Goal: Task Accomplishment & Management: Manage account settings

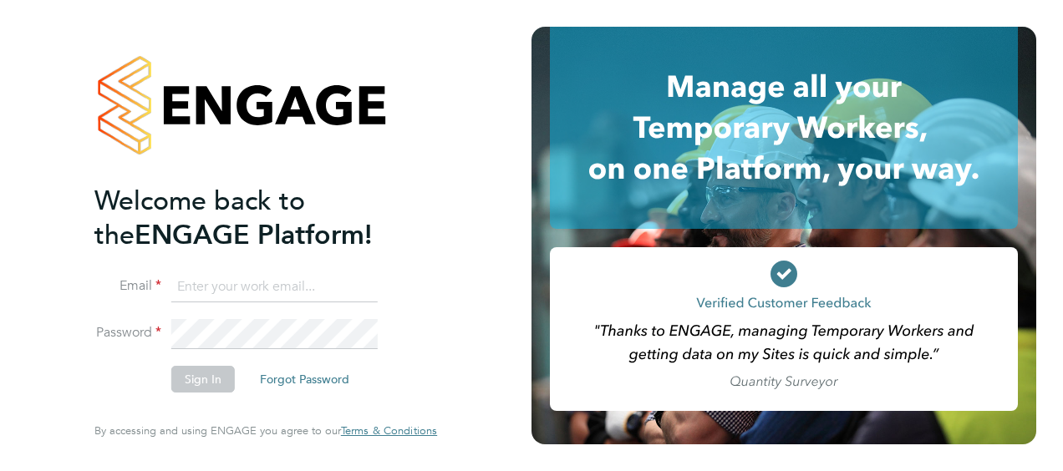
click at [180, 293] on input at bounding box center [274, 287] width 206 height 30
type input "ellie.sills@nhs.net"
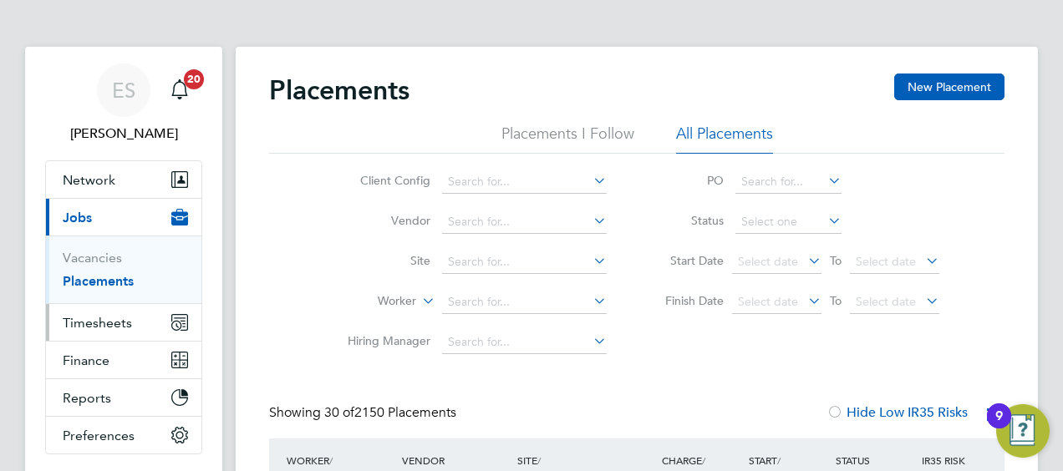
click at [79, 316] on span "Timesheets" at bounding box center [97, 323] width 69 height 16
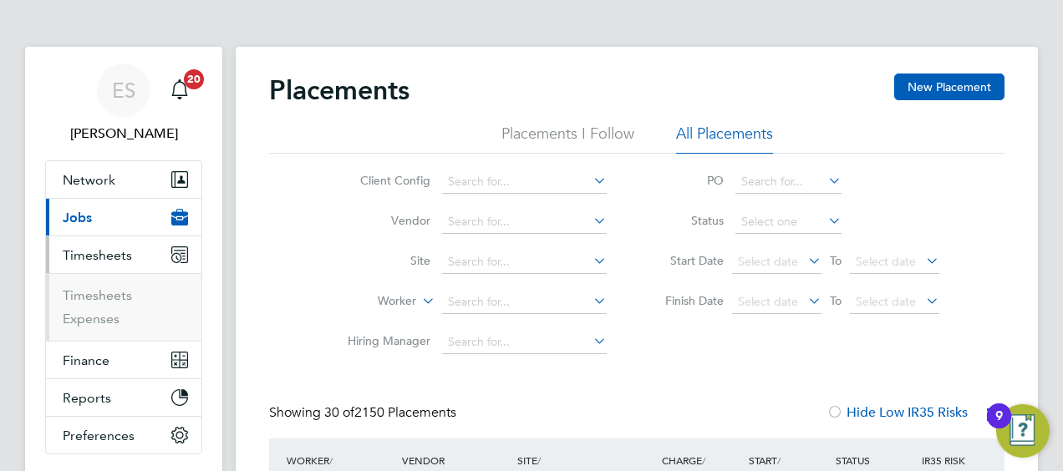
click at [135, 287] on li "Timesheets" at bounding box center [125, 298] width 125 height 23
click at [113, 290] on link "Timesheets" at bounding box center [97, 295] width 69 height 16
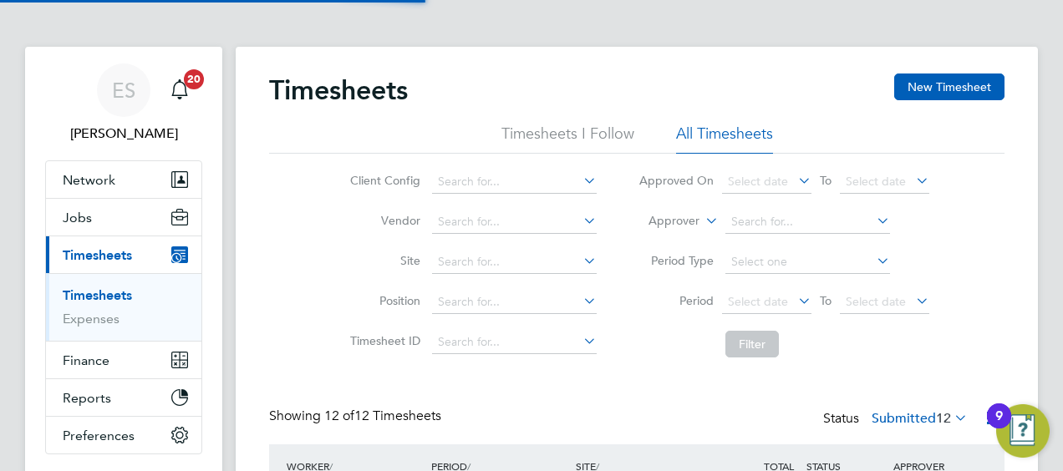
click at [723, 122] on div "Timesheets New Timesheet" at bounding box center [636, 99] width 735 height 50
click at [759, 130] on li "All Timesheets" at bounding box center [724, 139] width 97 height 30
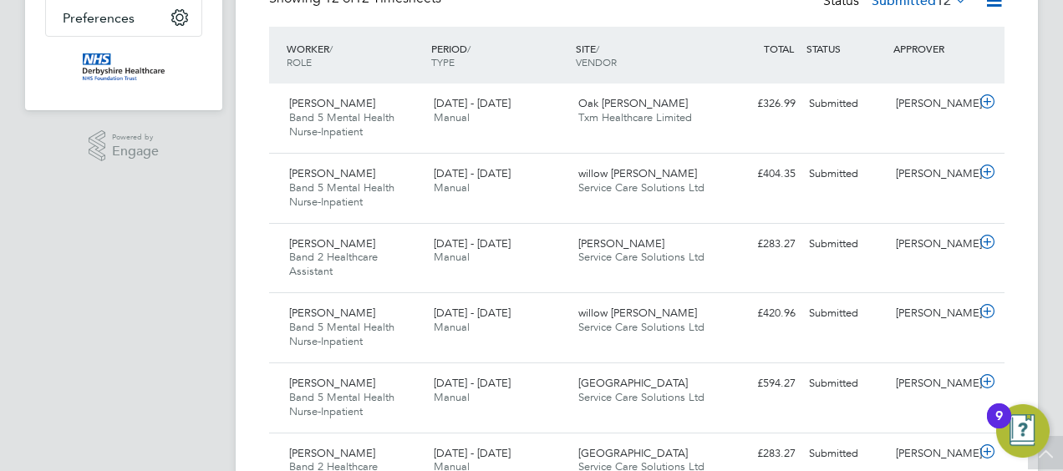
scroll to position [424, 0]
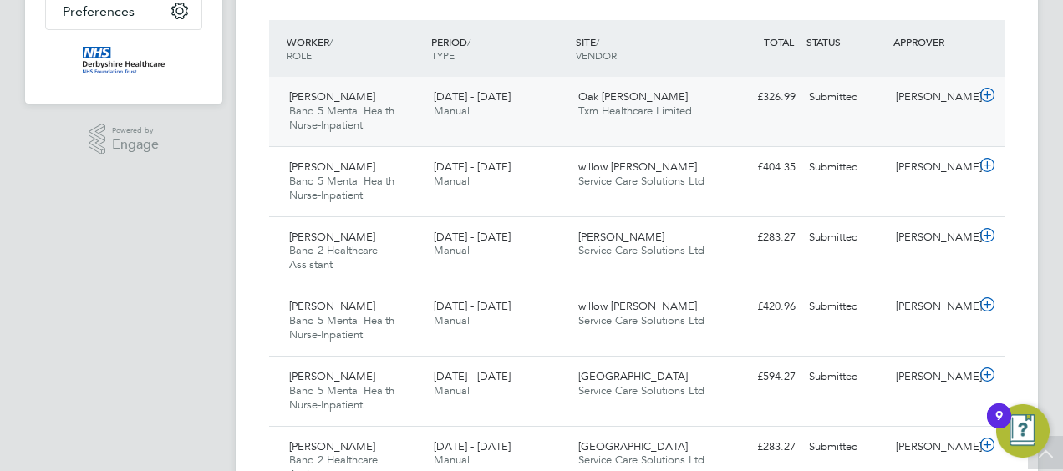
click at [618, 89] on div "Oak Ward Txm Healthcare Limited" at bounding box center [643, 105] width 145 height 42
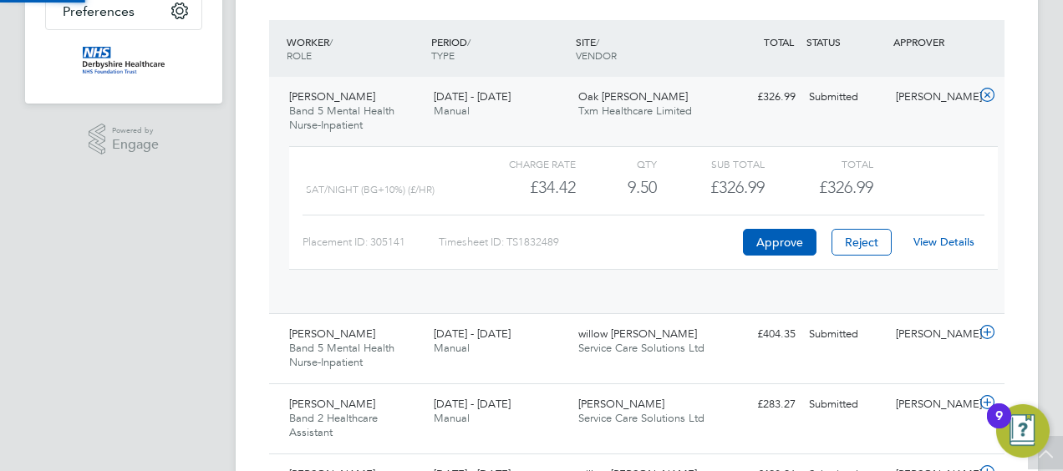
scroll to position [28, 163]
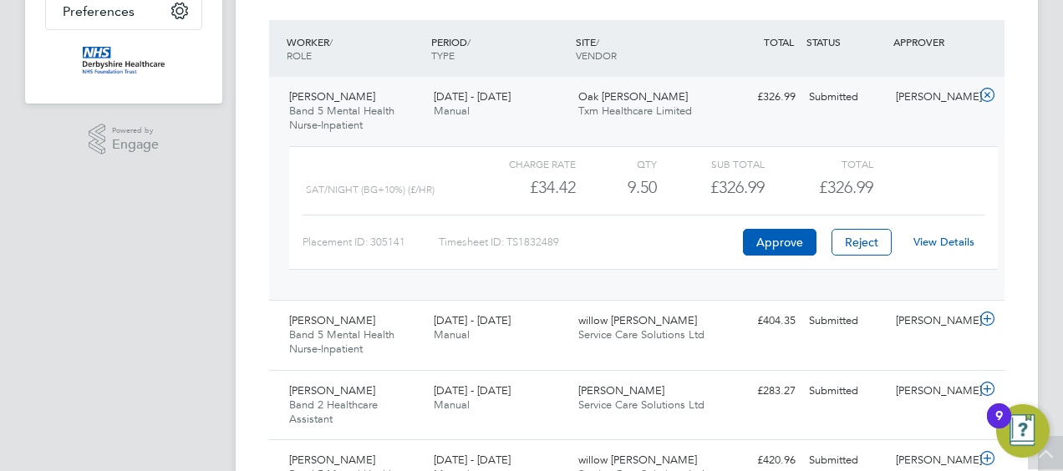
click at [941, 248] on div "View Details" at bounding box center [943, 242] width 82 height 27
click at [944, 249] on div "View Details" at bounding box center [943, 242] width 82 height 27
click at [944, 247] on link "View Details" at bounding box center [943, 242] width 61 height 14
click at [984, 94] on icon at bounding box center [987, 95] width 21 height 13
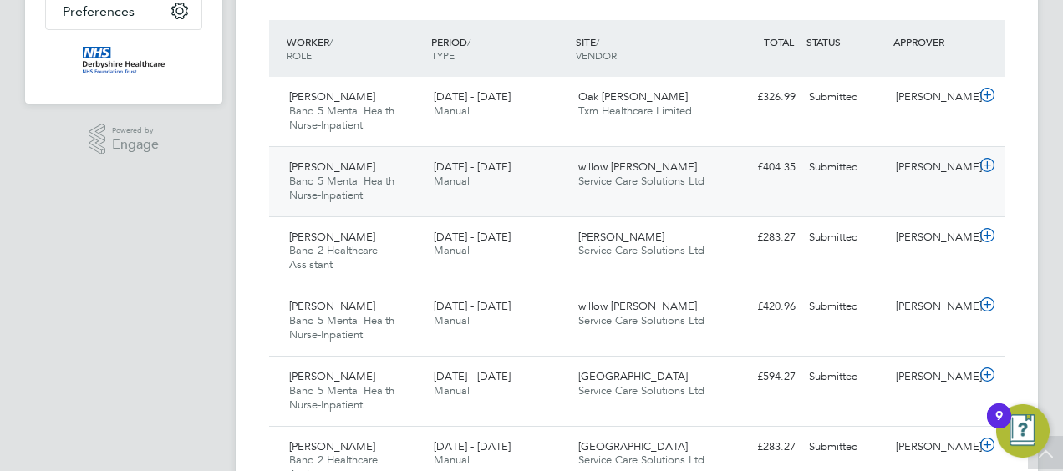
click at [704, 178] on div "willow ward Service Care Solutions Ltd" at bounding box center [643, 175] width 145 height 42
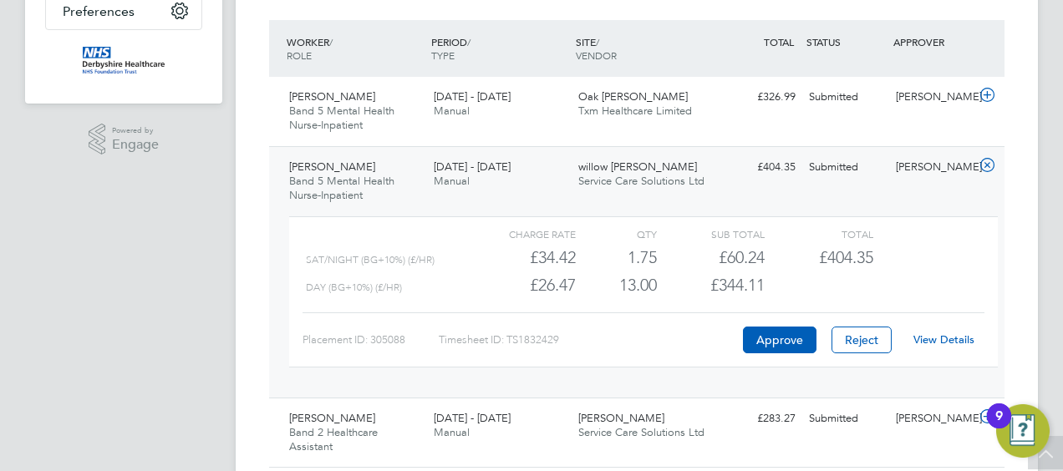
click at [945, 343] on link "View Details" at bounding box center [943, 340] width 61 height 14
click at [985, 167] on icon at bounding box center [987, 165] width 21 height 13
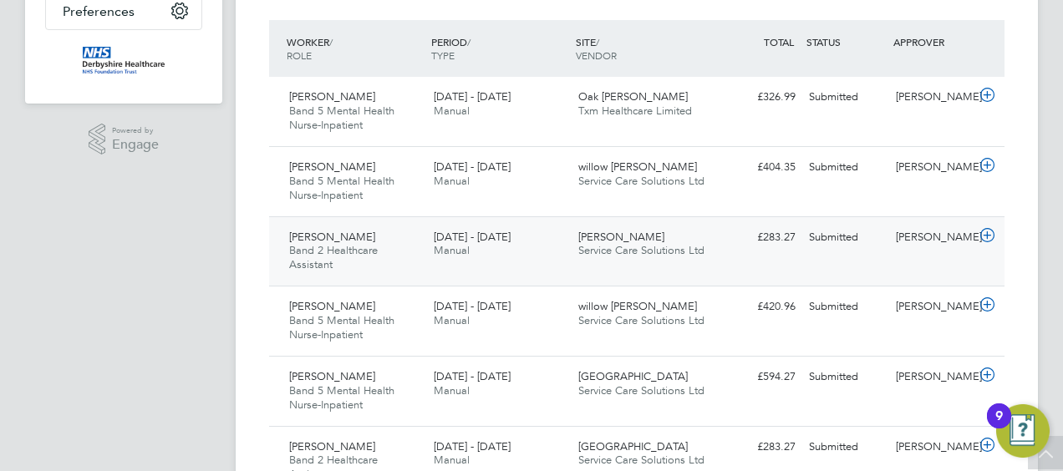
click at [607, 281] on div "Yewande Olatunde Band 2 Healthcare Assistant 22 - 28 Sep 2025 22 - 28 Sep 2025 …" at bounding box center [636, 251] width 735 height 70
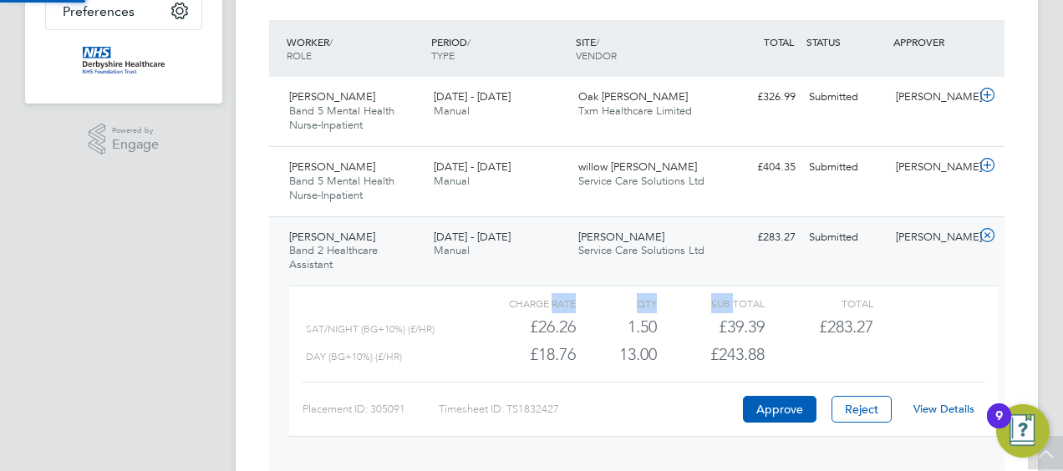
click at [607, 281] on div "Charge rate QTY Sub Total Total Sat/Night (BG+10%) (£/HR) £26.26 1.5 1.50 2 £39…" at bounding box center [643, 376] width 722 height 195
click at [935, 404] on link "View Details" at bounding box center [943, 409] width 61 height 14
click at [990, 234] on icon at bounding box center [987, 235] width 21 height 13
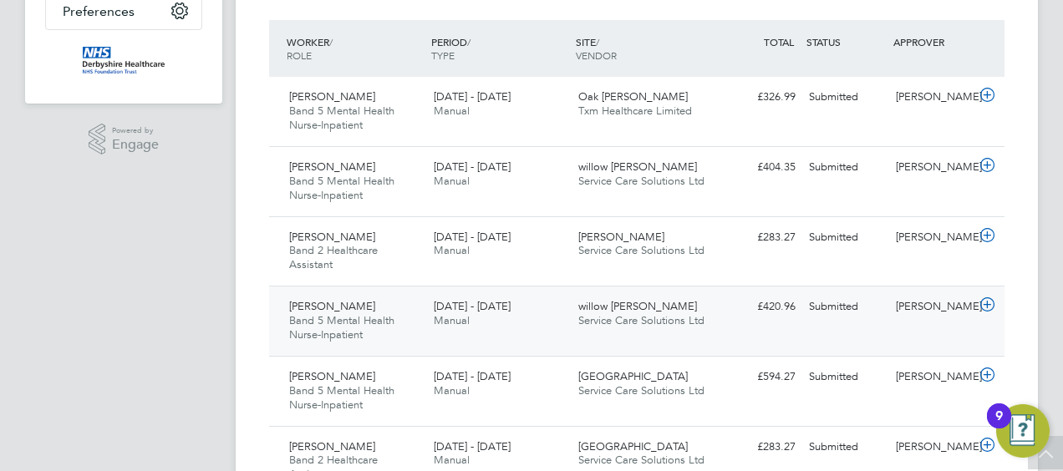
click at [771, 312] on div "£420.96 Submitted" at bounding box center [758, 307] width 87 height 28
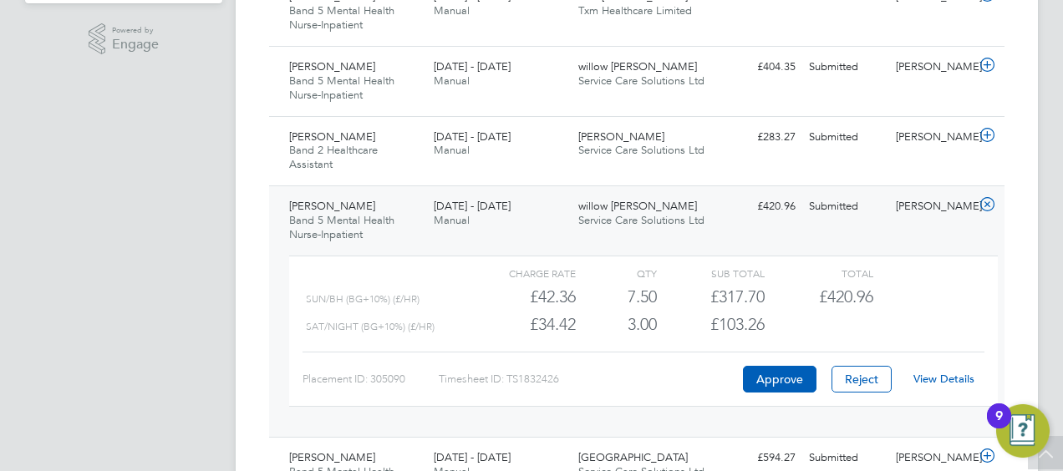
scroll to position [558, 0]
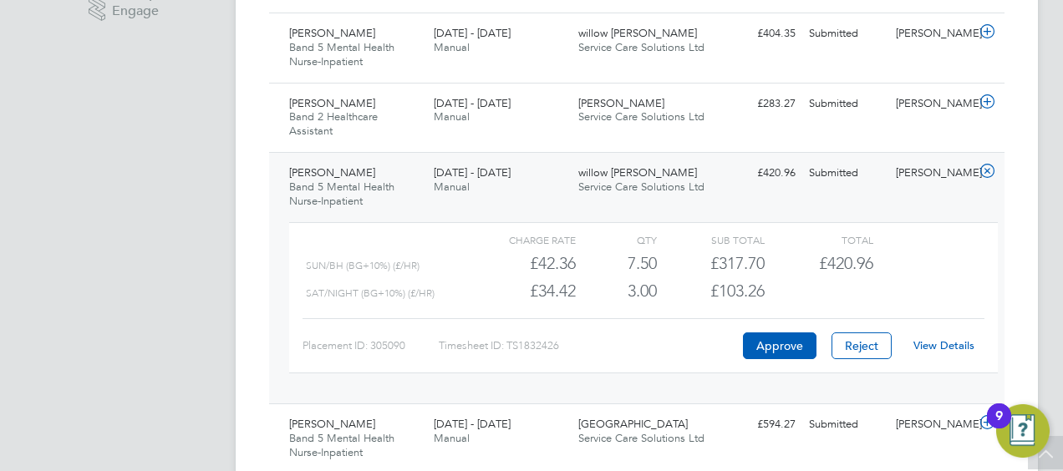
click at [939, 348] on link "View Details" at bounding box center [943, 345] width 61 height 14
click at [987, 165] on icon at bounding box center [987, 171] width 21 height 13
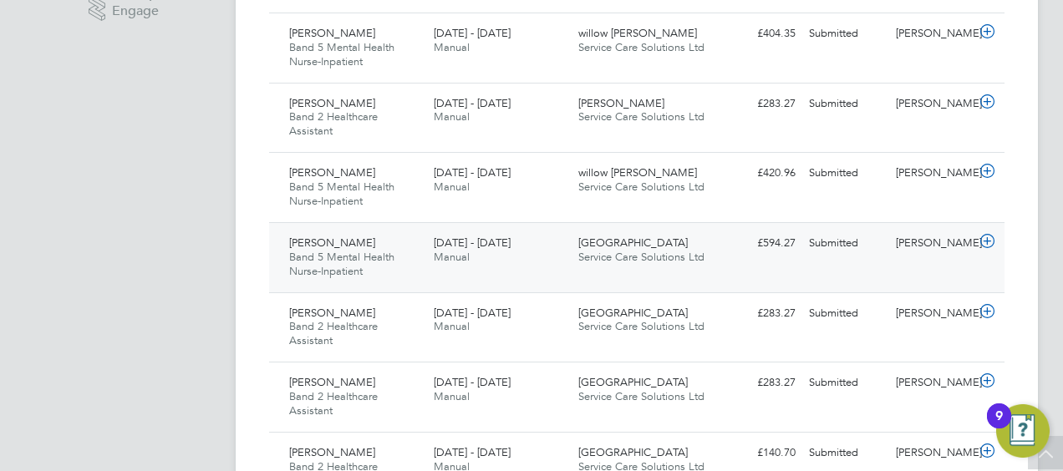
click at [843, 251] on div "Submitted" at bounding box center [845, 244] width 87 height 28
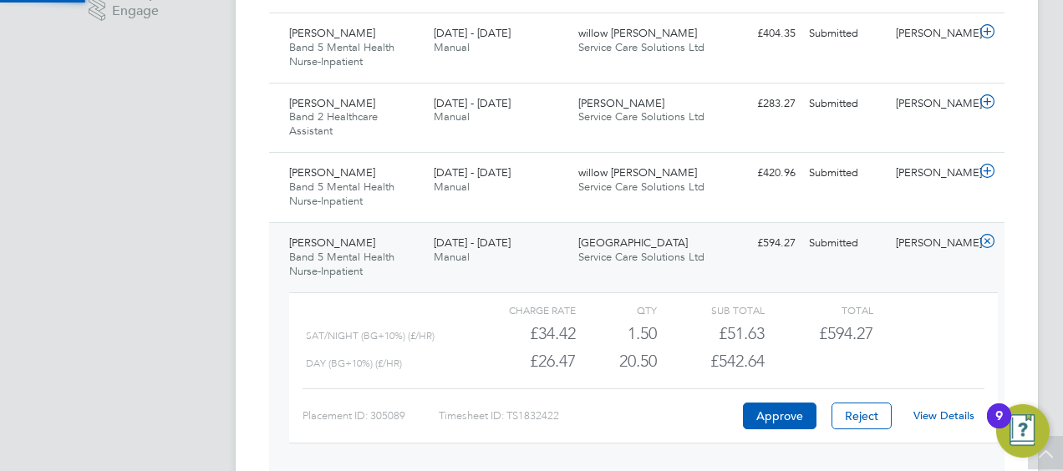
scroll to position [28, 163]
click at [939, 413] on link "View Details" at bounding box center [943, 416] width 61 height 14
click at [984, 240] on icon at bounding box center [987, 241] width 21 height 13
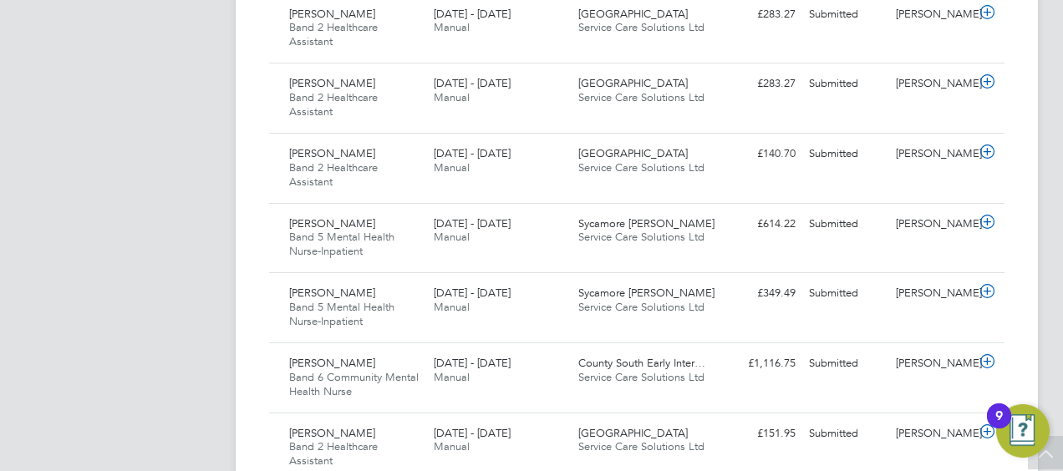
scroll to position [859, 0]
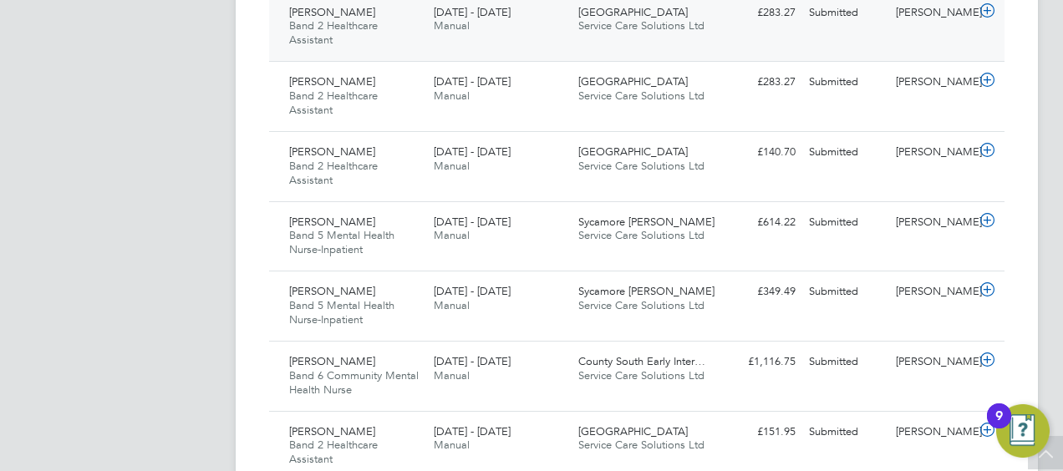
click at [824, 50] on div "Geoffrey Lowe Band 2 Healthcare Assistant 22 - 28 Sep 2025 22 - 28 Sep 2025 Man…" at bounding box center [636, 27] width 735 height 70
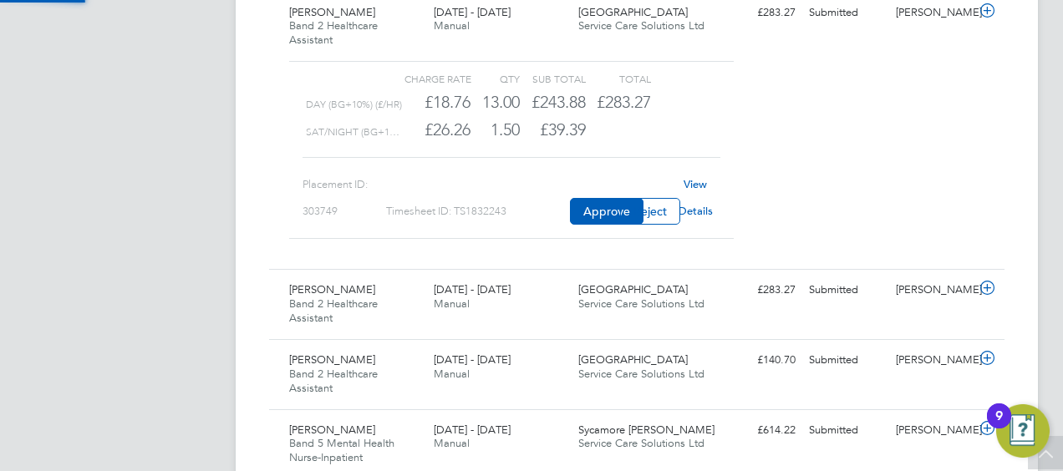
scroll to position [28, 163]
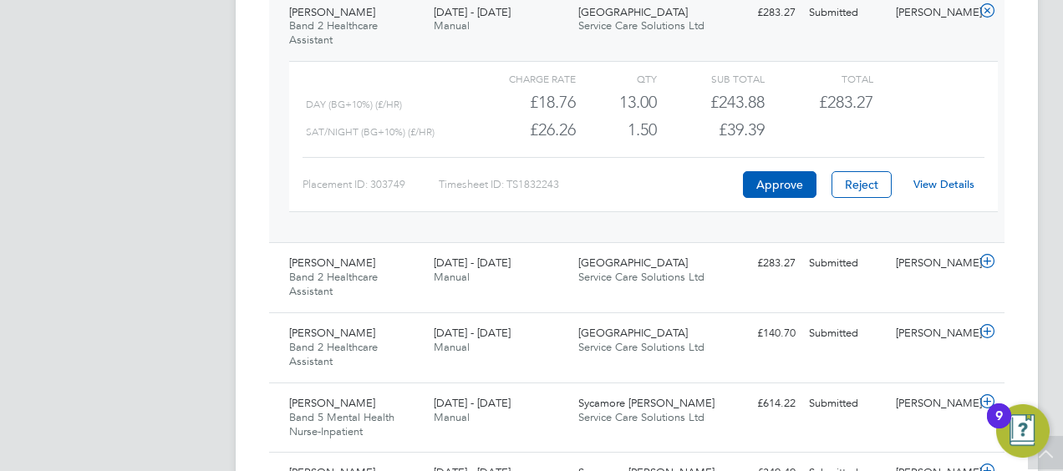
click at [953, 184] on link "View Details" at bounding box center [943, 184] width 61 height 14
click at [983, 13] on icon at bounding box center [987, 10] width 21 height 13
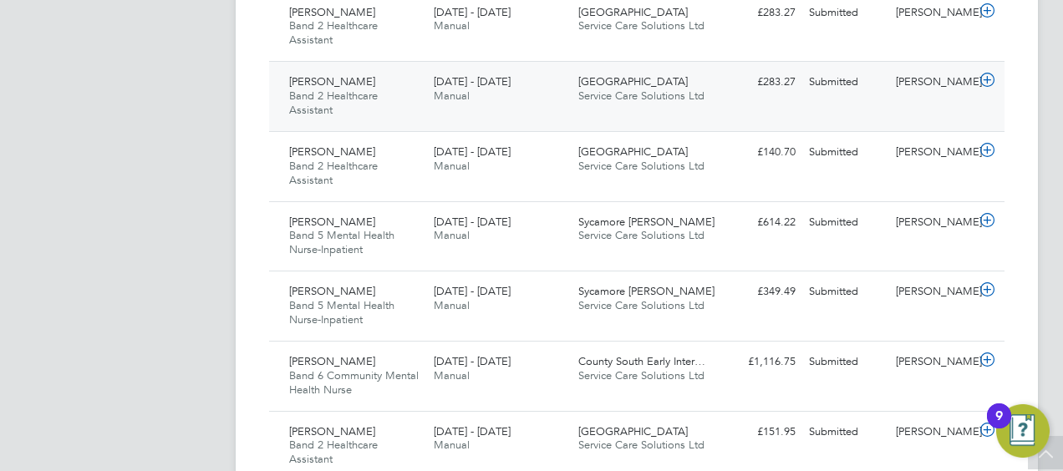
click at [882, 74] on div "Submitted" at bounding box center [845, 83] width 87 height 28
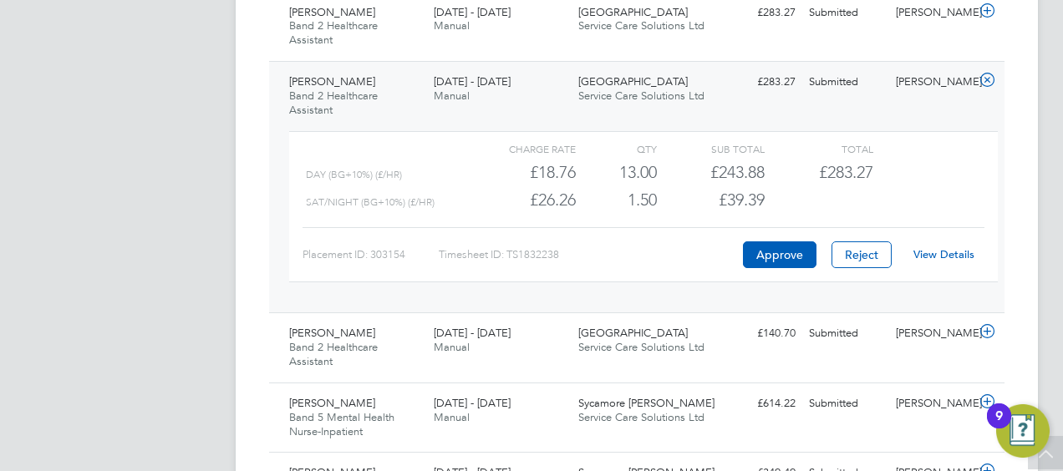
click at [942, 256] on link "View Details" at bounding box center [943, 254] width 61 height 14
click at [998, 69] on div at bounding box center [989, 82] width 29 height 27
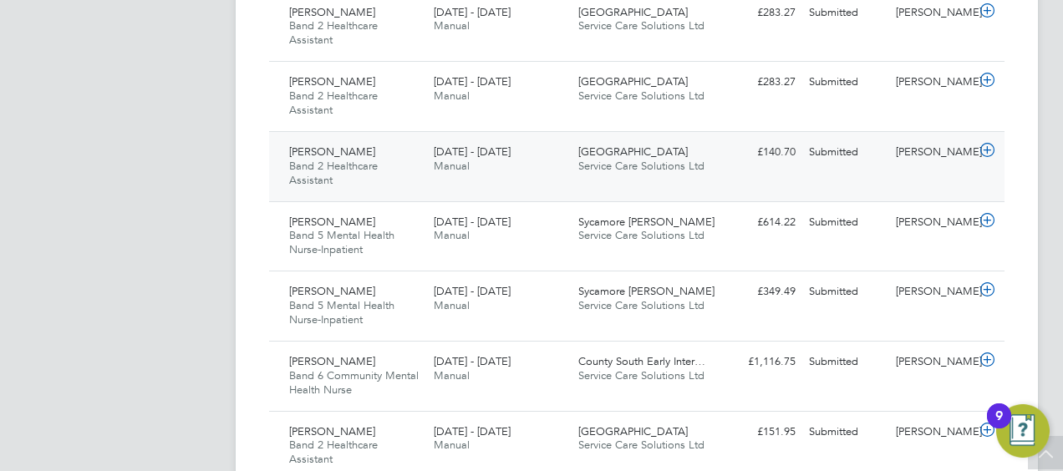
click at [757, 170] on div "Erin Brough Band 2 Healthcare Assistant 22 - 28 Sep 2025 22 - 28 Sep 2025 Manua…" at bounding box center [636, 166] width 735 height 70
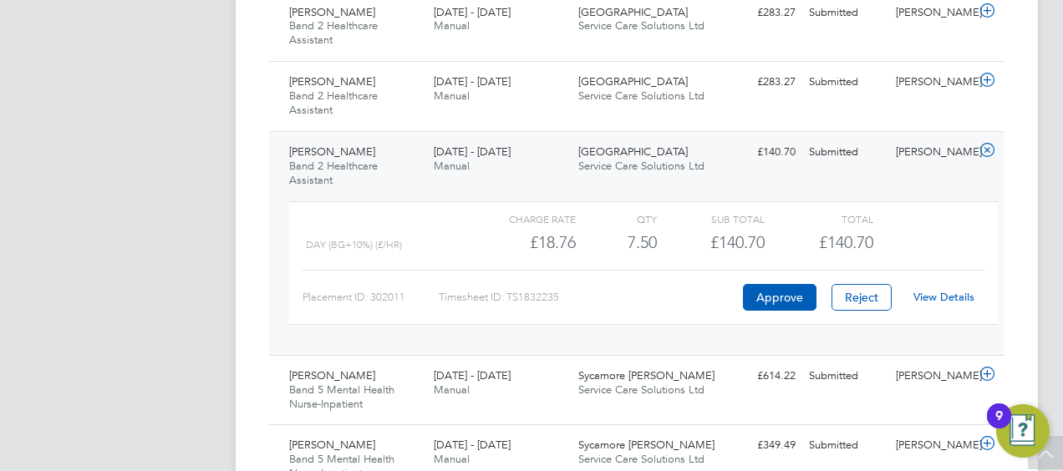
click at [941, 292] on link "View Details" at bounding box center [943, 297] width 61 height 14
click at [991, 150] on icon at bounding box center [987, 150] width 21 height 13
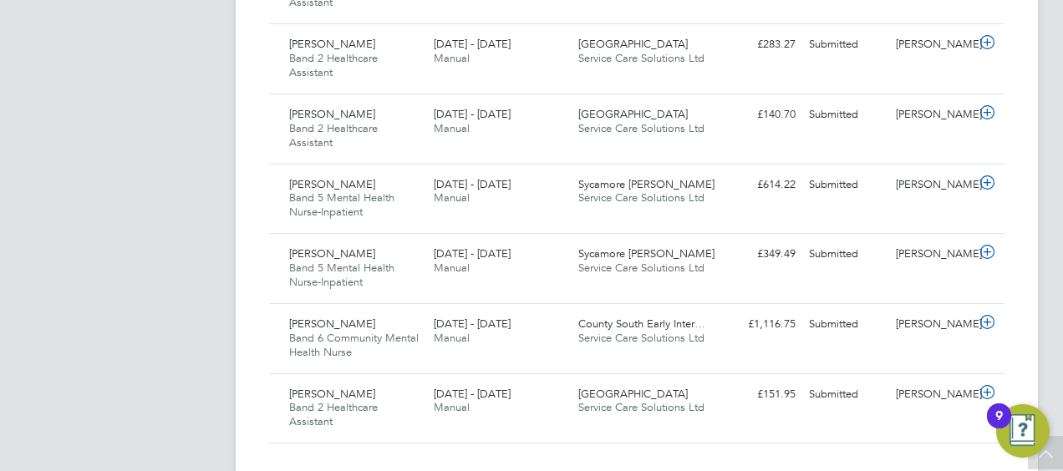
scroll to position [926, 0]
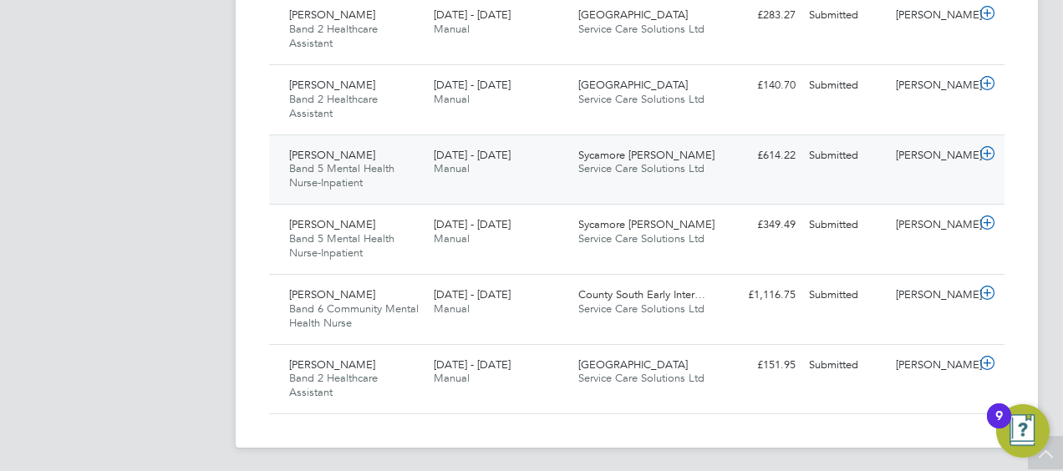
click at [856, 162] on div "Submitted" at bounding box center [845, 156] width 87 height 28
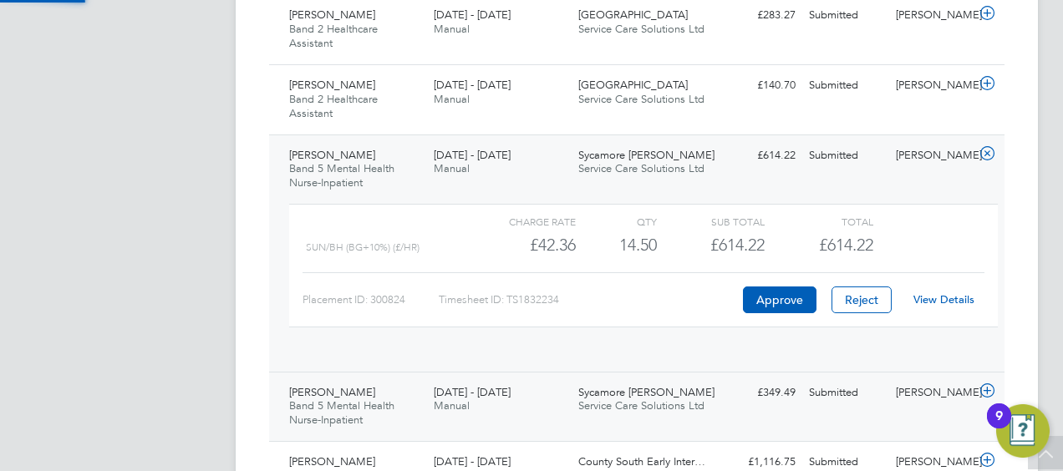
scroll to position [28, 163]
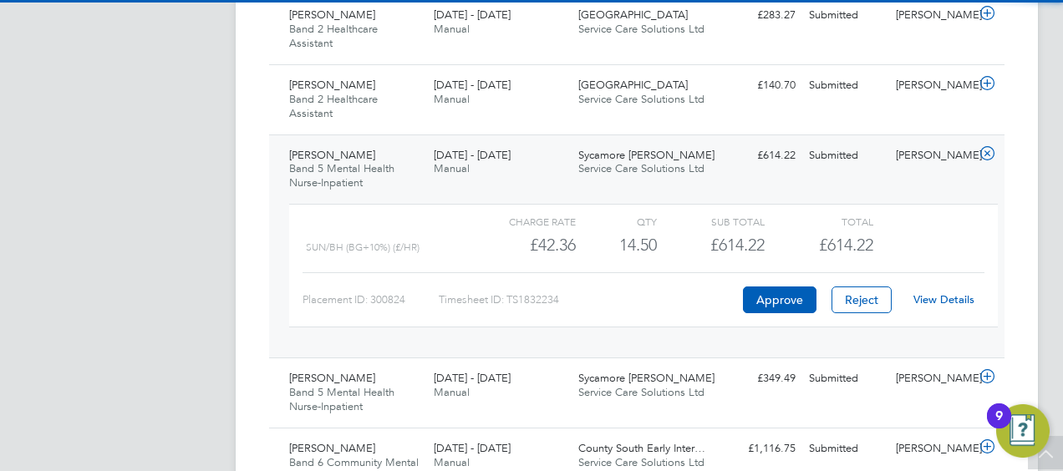
click at [956, 297] on link "View Details" at bounding box center [943, 299] width 61 height 14
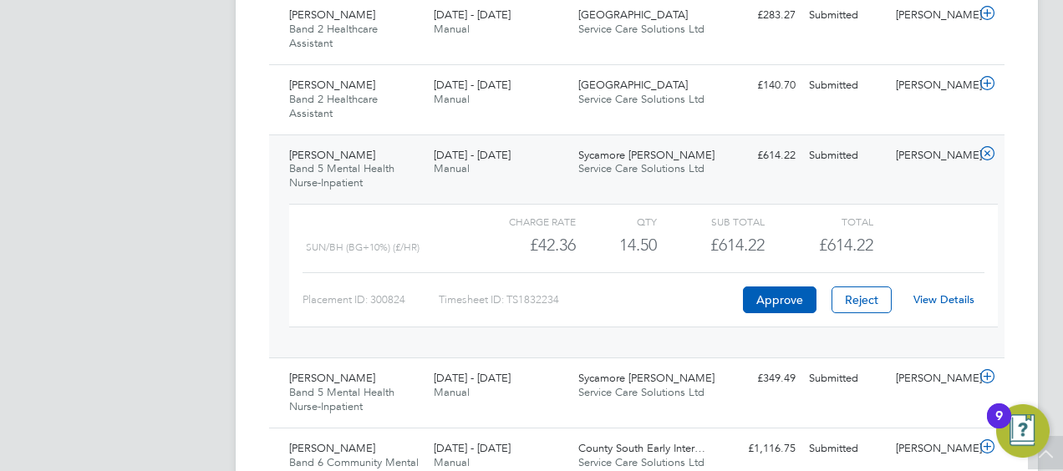
click at [832, 144] on div "Submitted" at bounding box center [845, 156] width 87 height 28
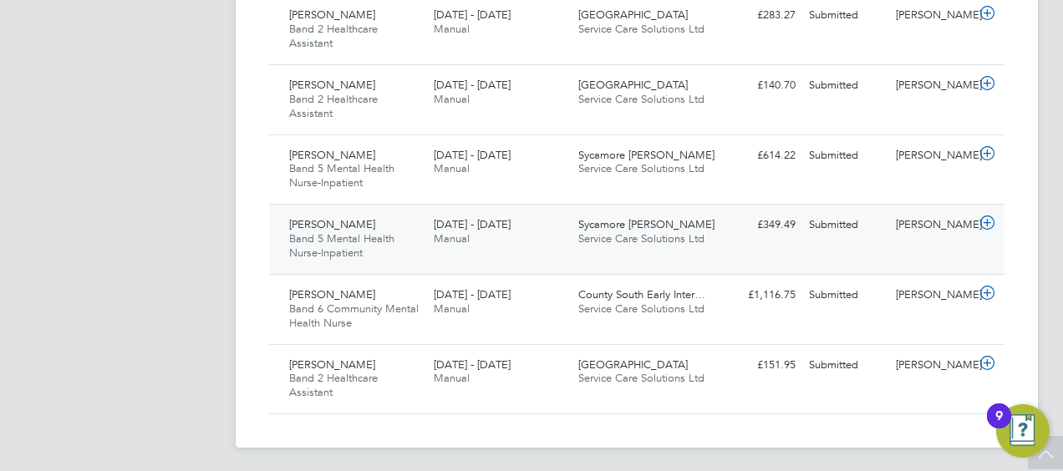
click at [820, 236] on div "Submitted" at bounding box center [845, 225] width 87 height 28
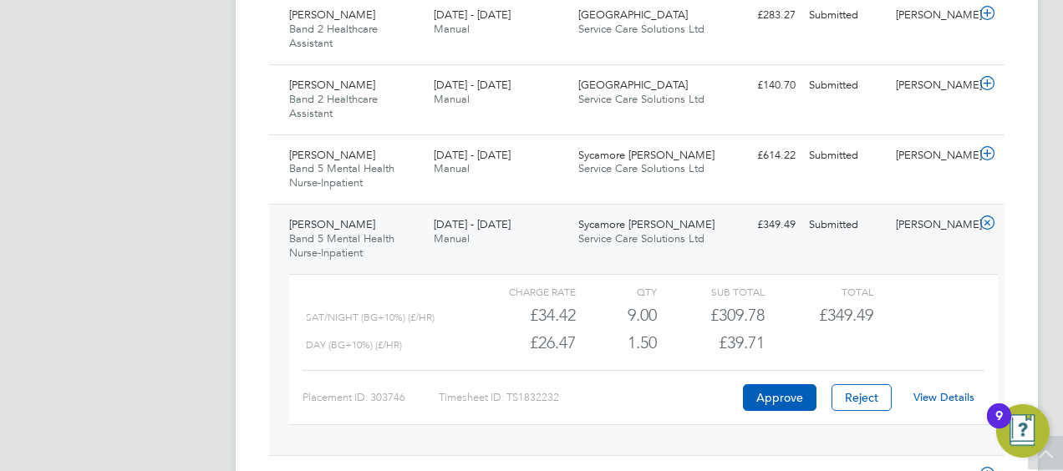
click at [933, 393] on link "View Details" at bounding box center [943, 397] width 61 height 14
click at [988, 221] on icon at bounding box center [987, 222] width 21 height 13
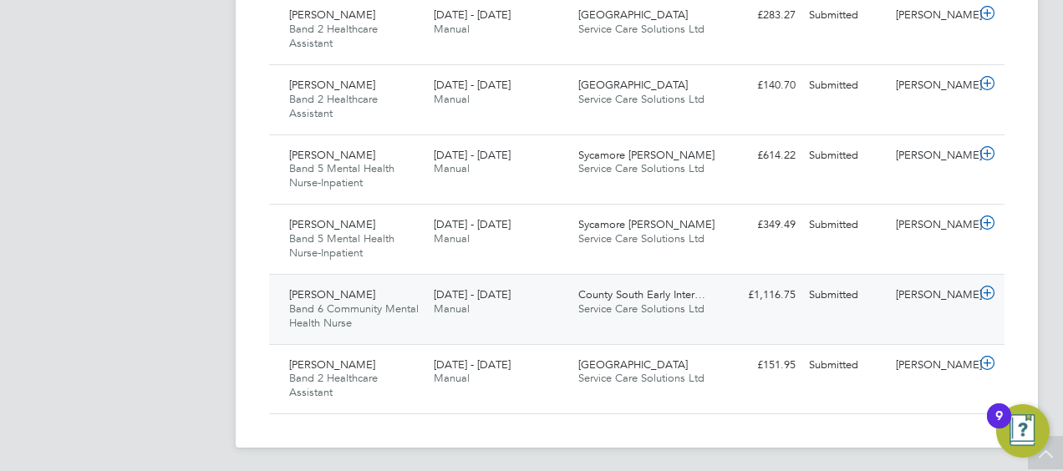
click at [858, 338] on div "Vanessa Tsirogianni Band 6 Community Mental Health Nurse 22 - 28 Sep 2025 22 - …" at bounding box center [636, 309] width 735 height 70
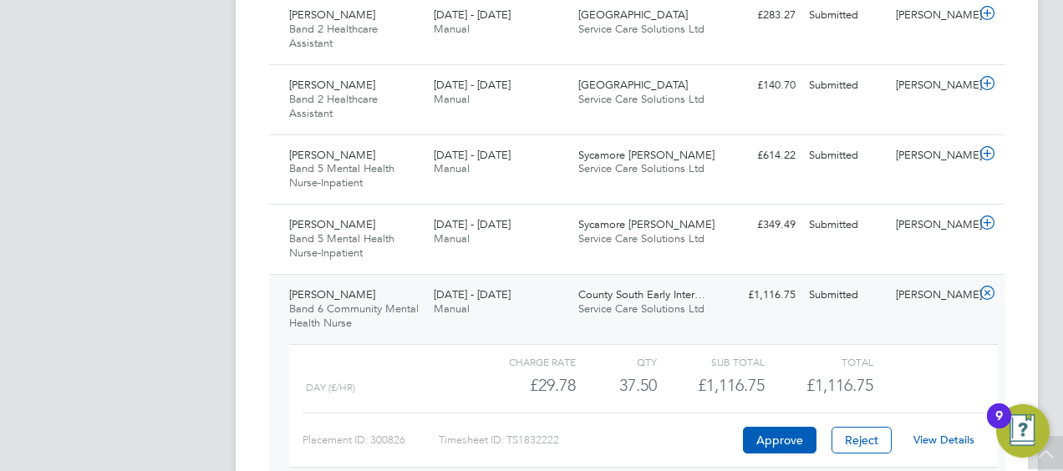
click at [934, 434] on link "View Details" at bounding box center [943, 440] width 61 height 14
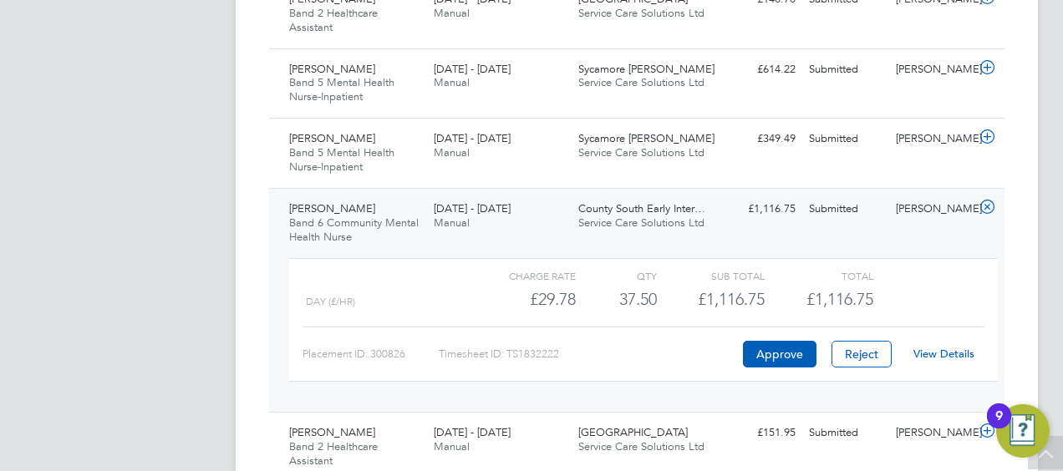
scroll to position [1045, 0]
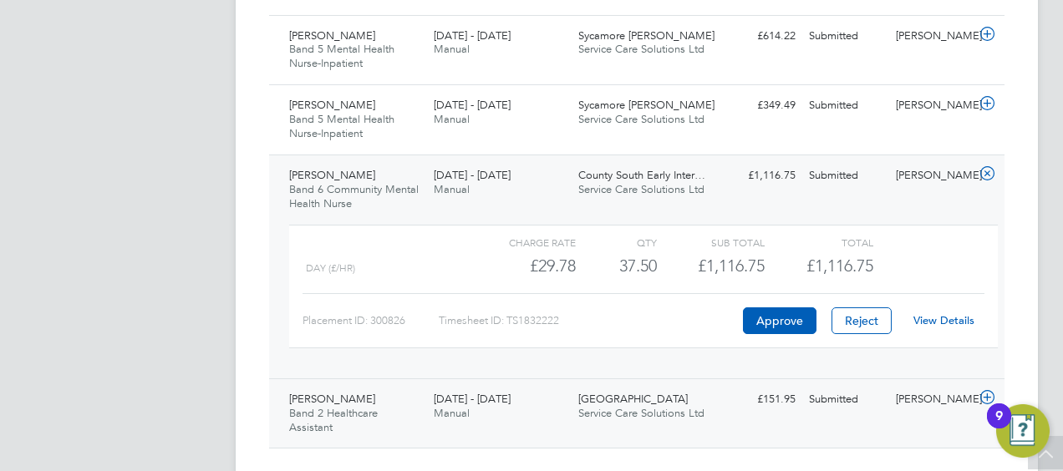
click at [782, 433] on div "Hakeem Ajayi Band 2 Healthcare Assistant 22 - 28 Sep 2025 22 - 28 Sep 2025 Manu…" at bounding box center [636, 413] width 735 height 70
click at [987, 172] on icon at bounding box center [987, 173] width 21 height 13
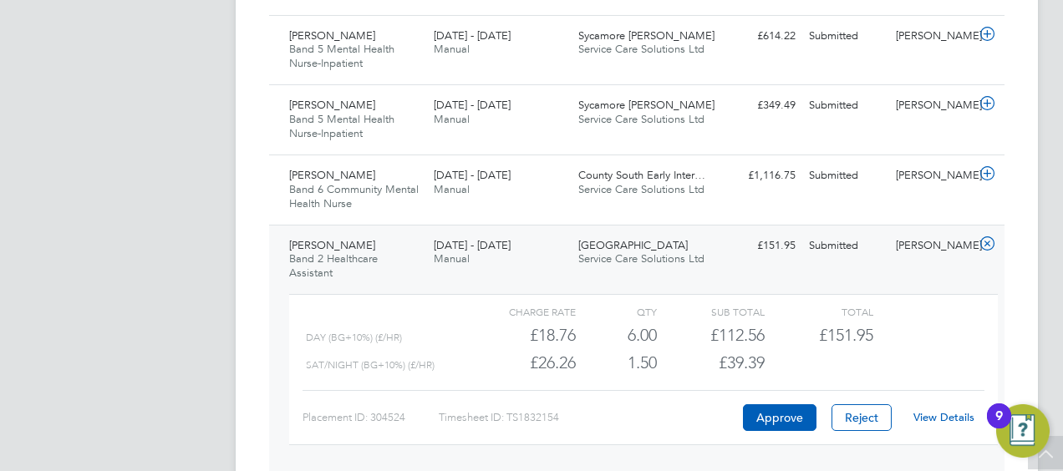
click at [939, 416] on link "View Details" at bounding box center [943, 417] width 61 height 14
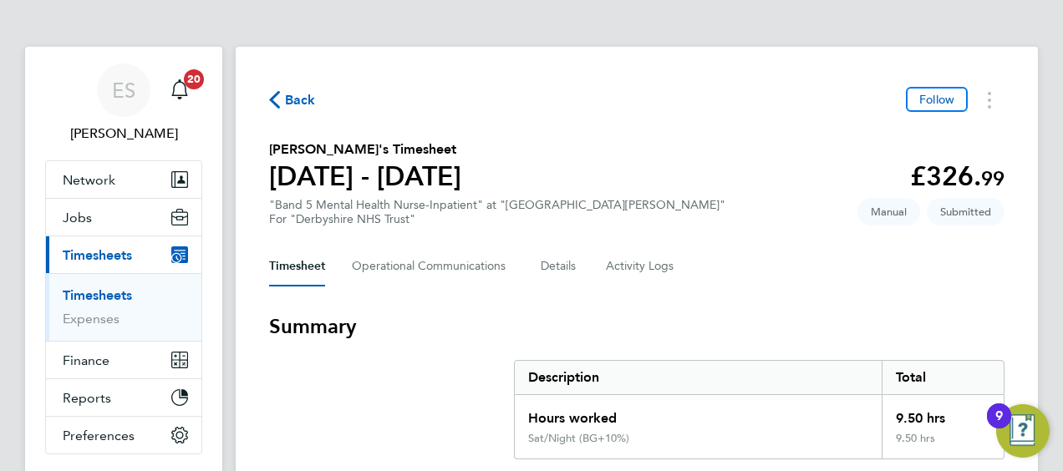
click at [336, 152] on h2 "[PERSON_NAME]'s Timesheet" at bounding box center [365, 150] width 192 height 20
click at [336, 152] on h2 "Eunick Chipaka's Timesheet" at bounding box center [365, 150] width 192 height 20
drag, startPoint x: 336, startPoint y: 152, endPoint x: 360, endPoint y: 150, distance: 24.3
click at [360, 150] on h2 "Eunick Chipaka's Timesheet" at bounding box center [365, 150] width 192 height 20
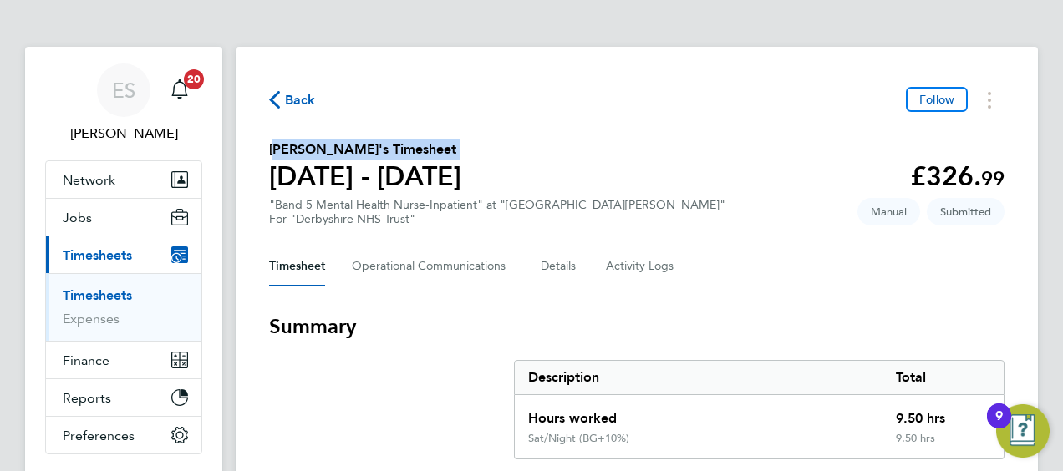
click at [363, 150] on h2 "Eunick Chipaka's Timesheet" at bounding box center [365, 150] width 192 height 20
drag, startPoint x: 363, startPoint y: 150, endPoint x: 349, endPoint y: 148, distance: 13.5
click at [349, 148] on h2 "Eunick Chipaka's Timesheet" at bounding box center [365, 150] width 192 height 20
click at [323, 150] on h2 "Eunick Chipaka's Timesheet" at bounding box center [365, 150] width 192 height 20
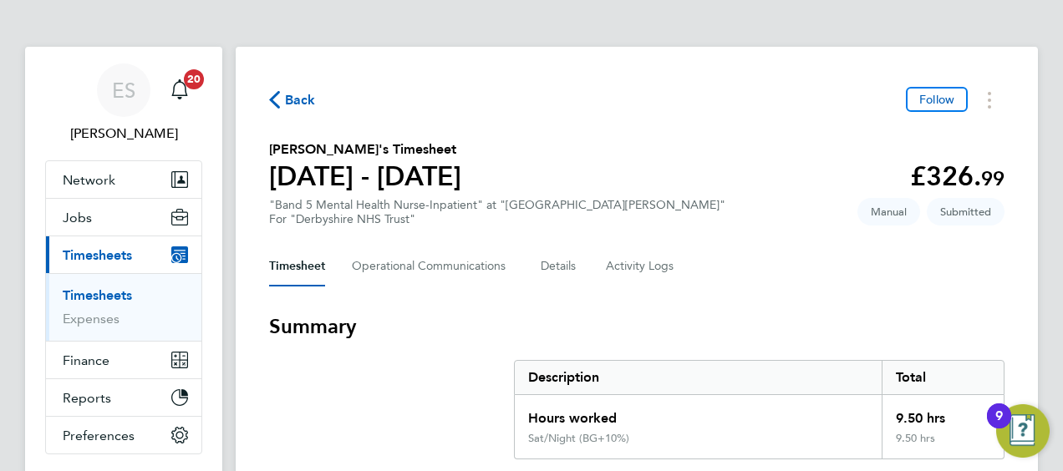
click at [319, 150] on h2 "Eunick Chipaka's Timesheet" at bounding box center [365, 150] width 192 height 20
drag, startPoint x: 315, startPoint y: 150, endPoint x: 364, endPoint y: 149, distance: 49.3
click at [364, 149] on h2 "Eunick Chipaka's Timesheet" at bounding box center [365, 150] width 192 height 20
copy h2 "Chipaka"
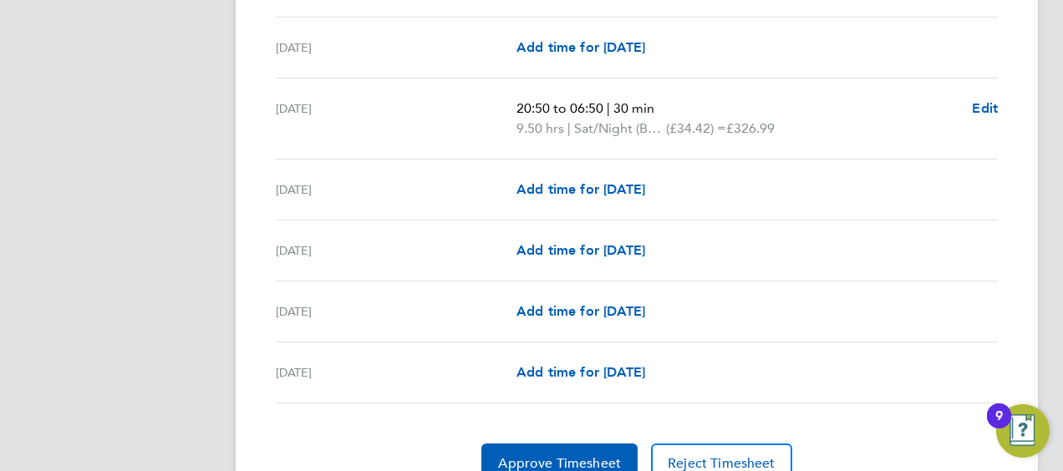
scroll to position [635, 0]
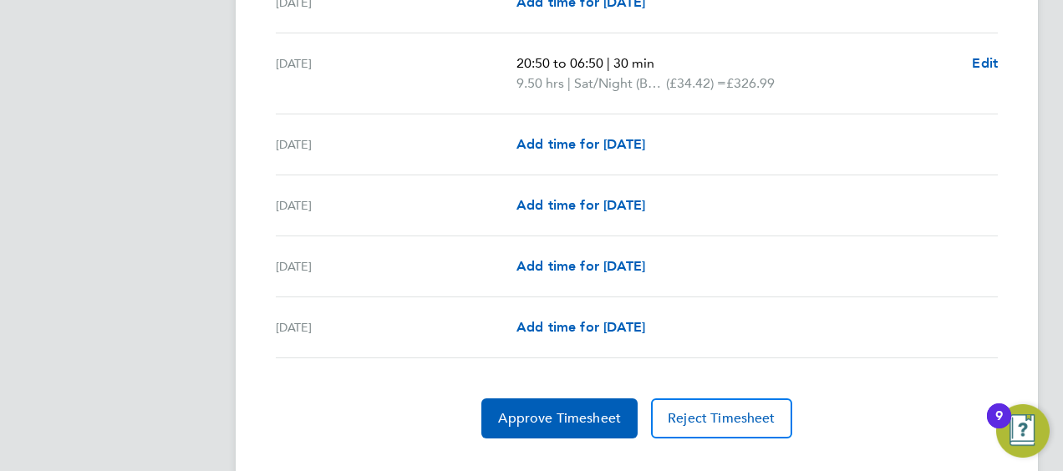
click at [561, 427] on button "Approve Timesheet" at bounding box center [559, 419] width 156 height 40
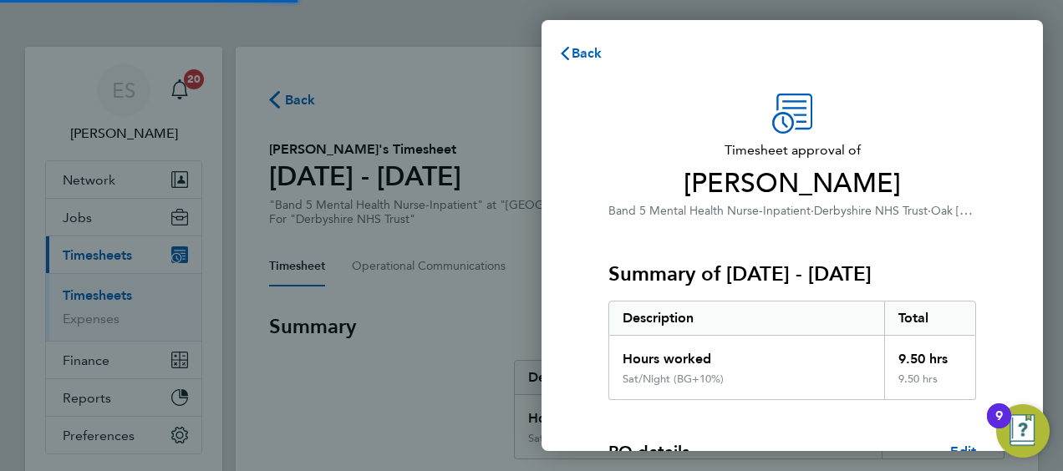
click at [643, 347] on div "Hours worked" at bounding box center [746, 354] width 275 height 37
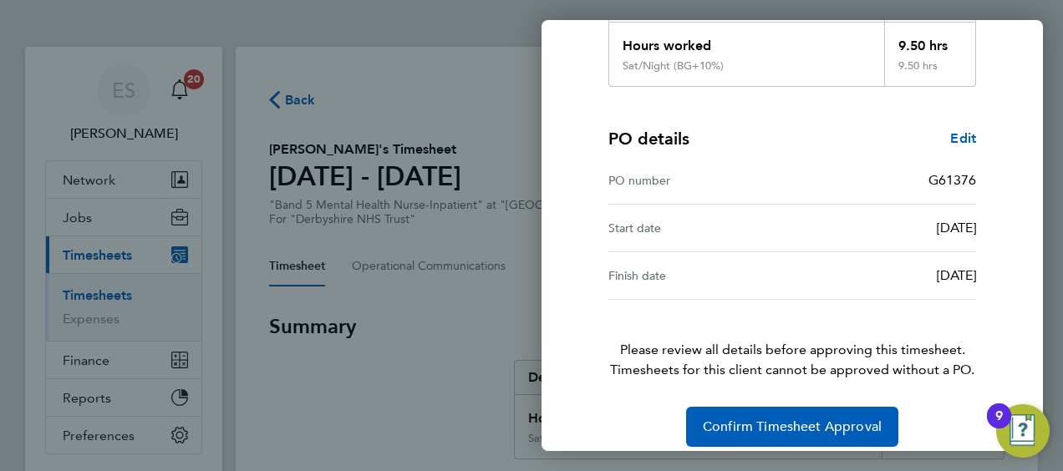
scroll to position [328, 0]
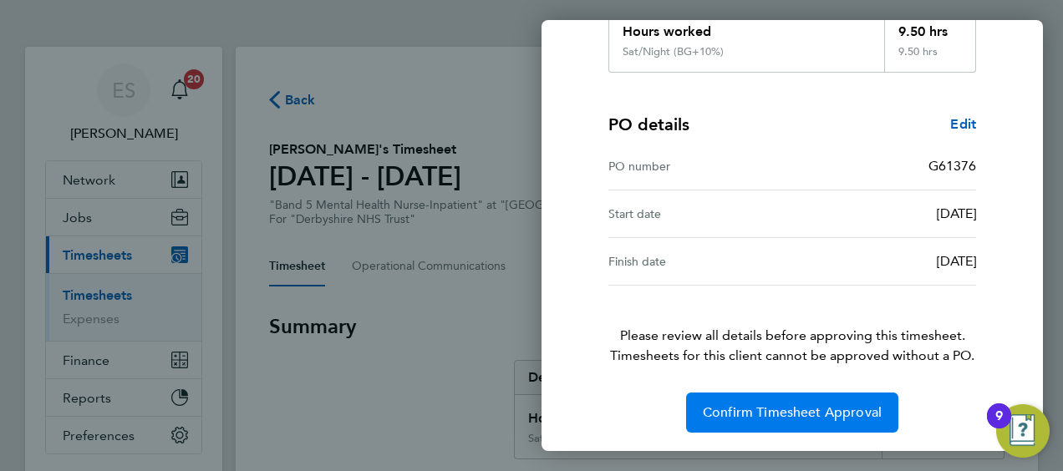
click at [739, 413] on span "Confirm Timesheet Approval" at bounding box center [792, 412] width 179 height 17
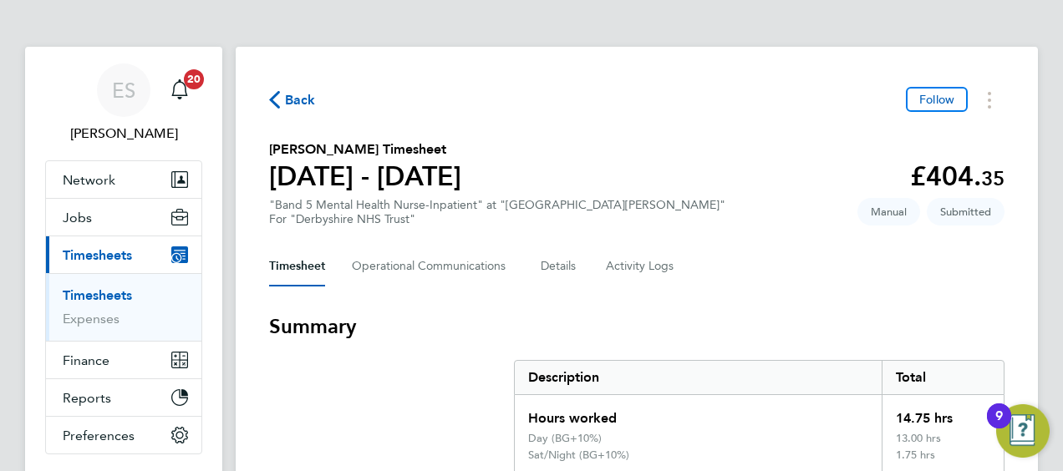
click at [698, 170] on section "Joyce Sibanda's Timesheet 22 - 28 Sept 2025 £404. 35 "Band 5 Mental Health Nurs…" at bounding box center [636, 183] width 735 height 87
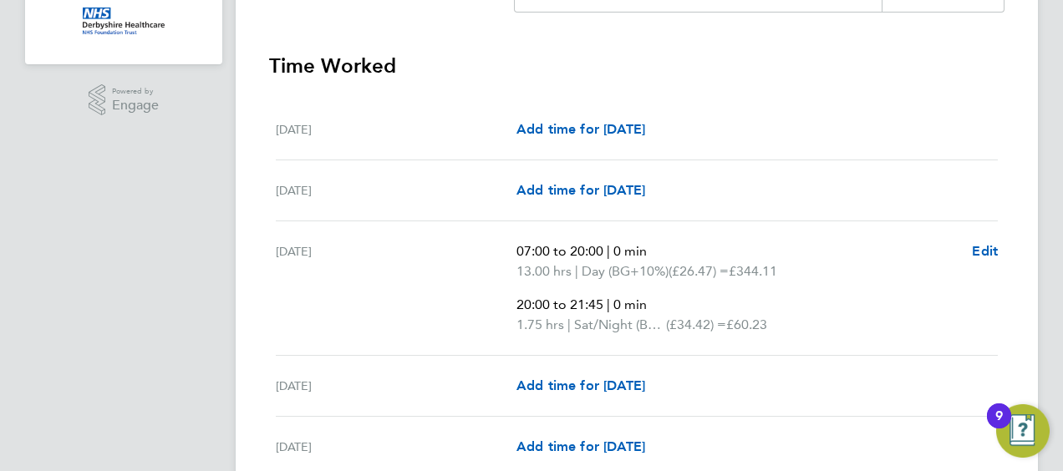
scroll to position [468, 0]
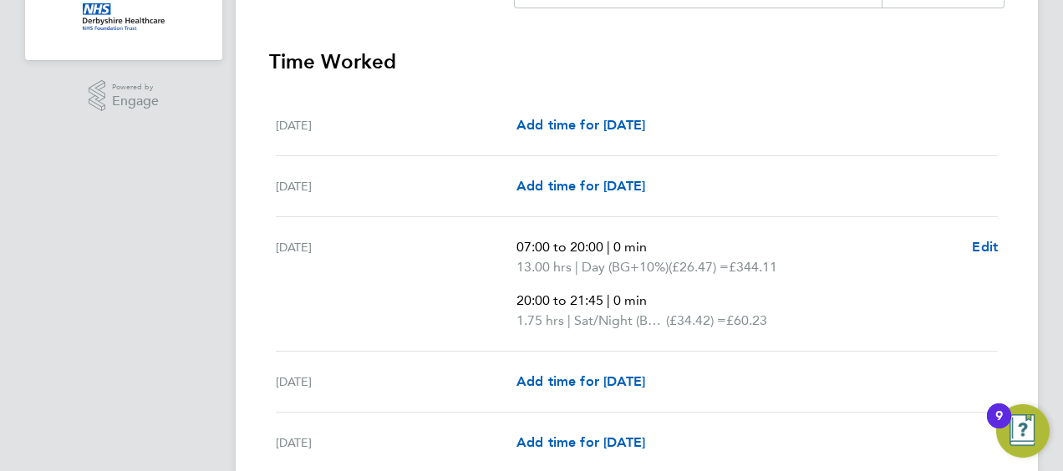
click at [743, 164] on div "Tue 23 Sep Add time for Tue 23 Sep Add time for Tue 23 Sep" at bounding box center [637, 186] width 722 height 61
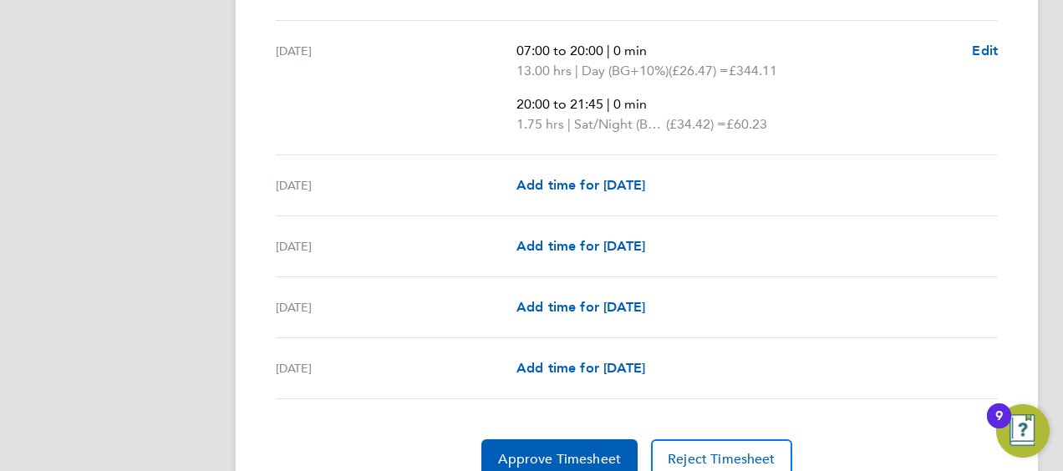
scroll to position [736, 0]
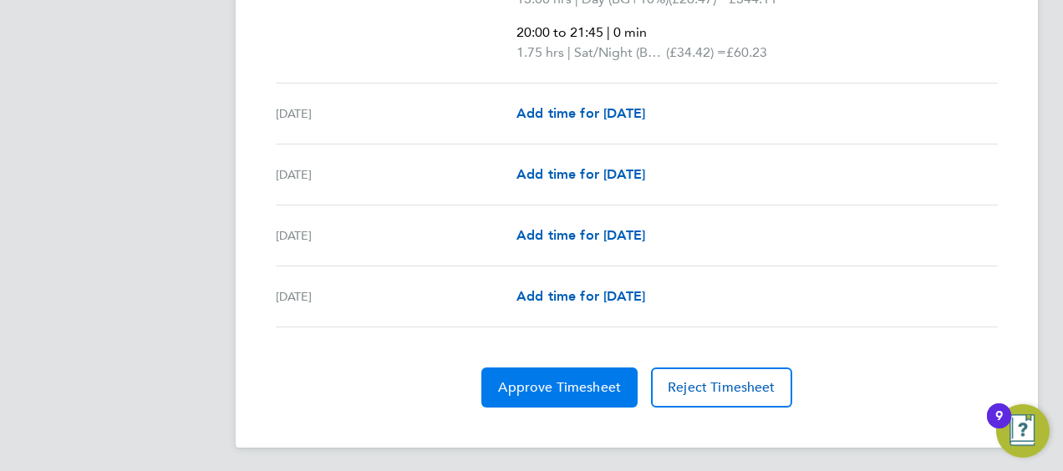
click at [582, 380] on span "Approve Timesheet" at bounding box center [559, 387] width 123 height 17
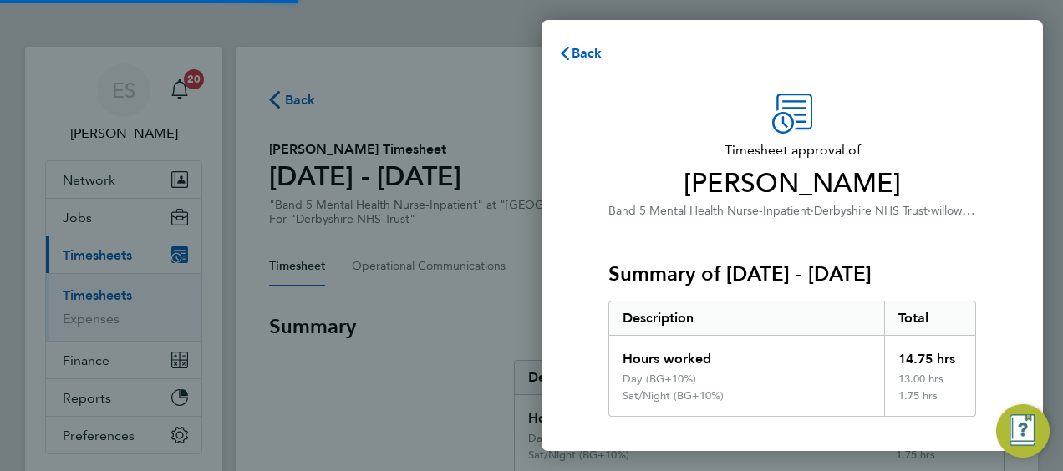
click at [751, 339] on div "Hours worked" at bounding box center [746, 354] width 275 height 37
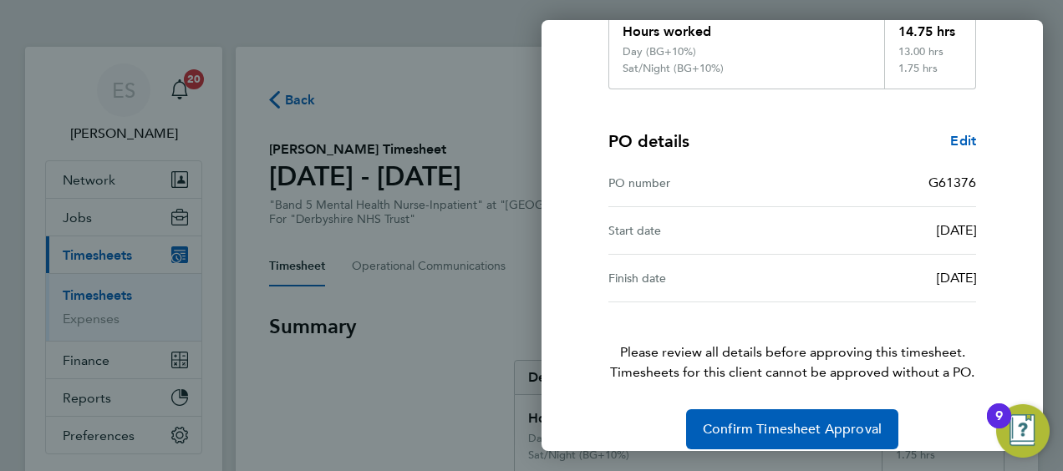
scroll to position [344, 0]
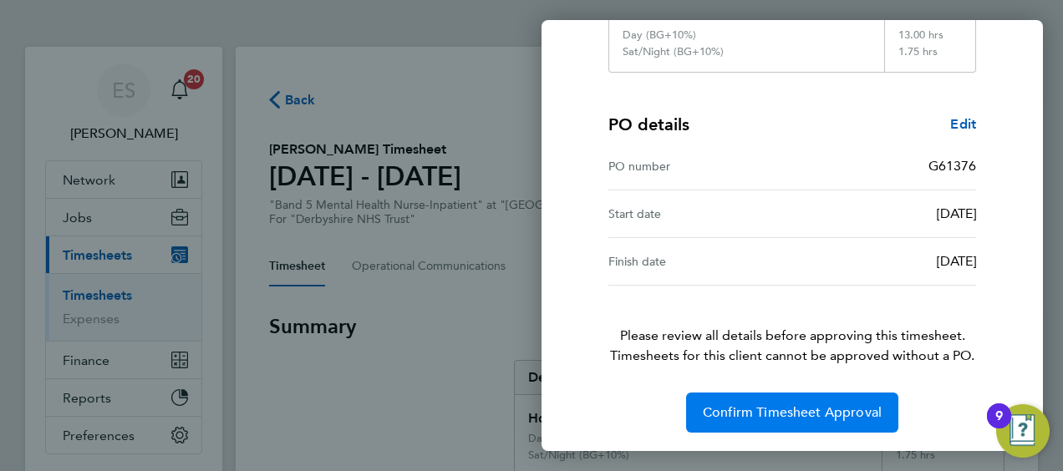
click at [774, 408] on span "Confirm Timesheet Approval" at bounding box center [792, 412] width 179 height 17
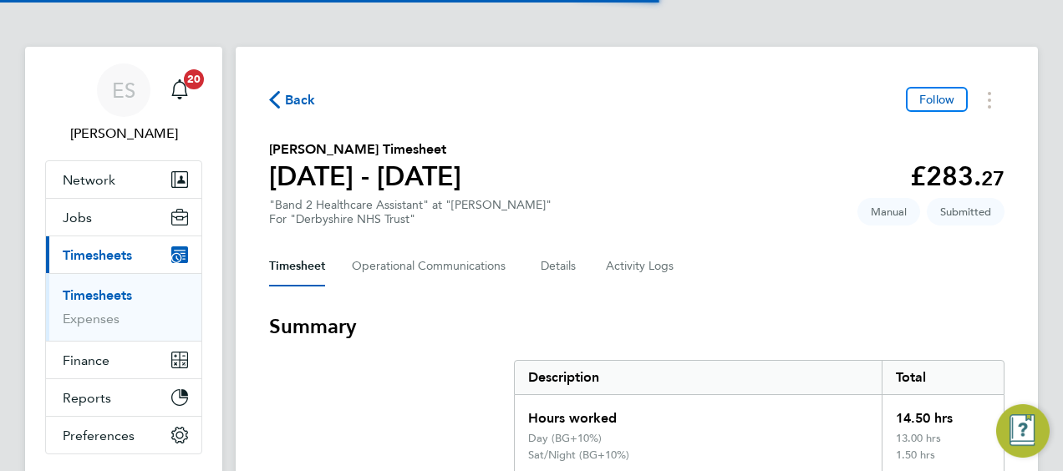
click at [714, 284] on div "Timesheet Operational Communications Details Activity Logs" at bounding box center [636, 266] width 735 height 40
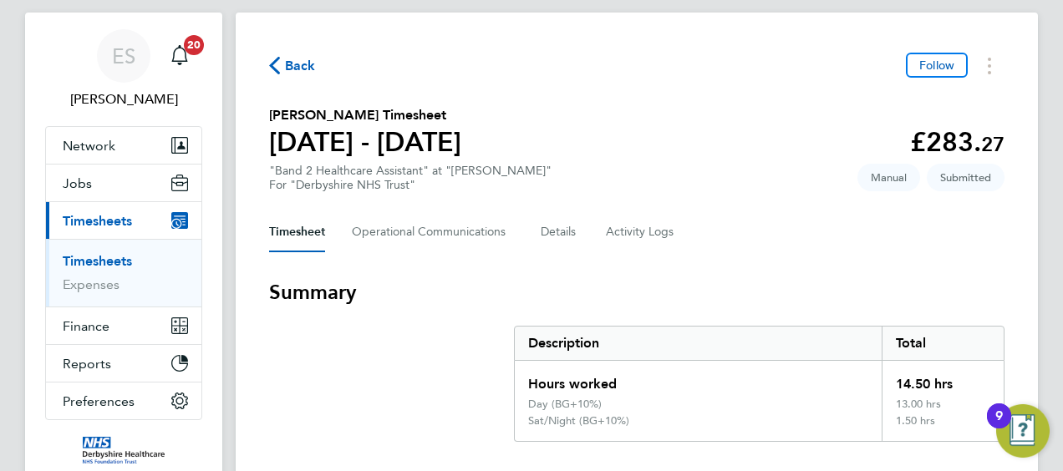
scroll to position [33, 0]
drag, startPoint x: 321, startPoint y: 120, endPoint x: 271, endPoint y: 120, distance: 50.1
click at [271, 120] on h2 "Yewande Olatunde's Timesheet" at bounding box center [365, 116] width 192 height 20
copy h2 "Yewand"
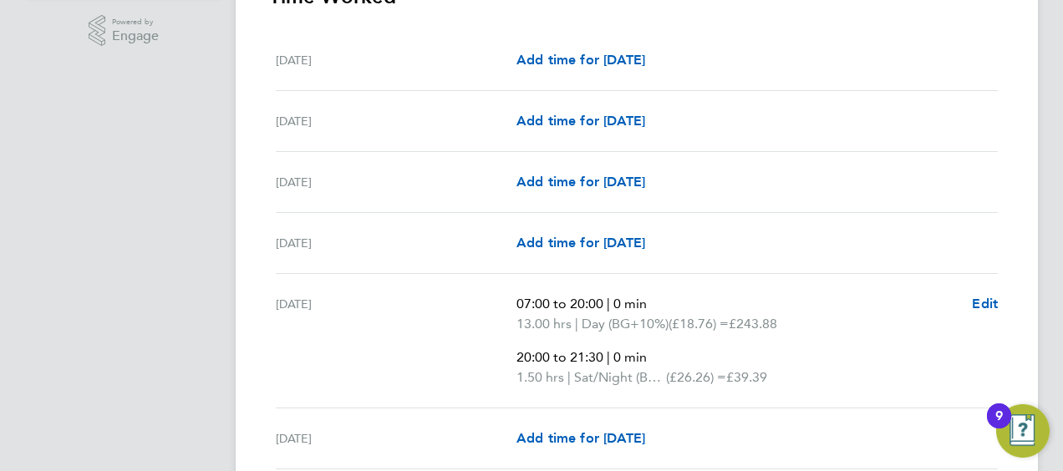
scroll to position [535, 0]
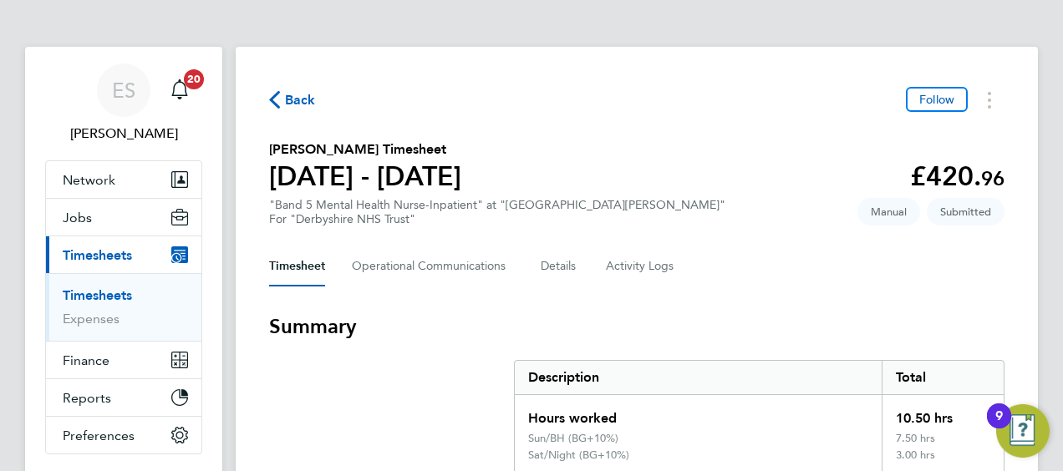
click at [728, 199] on section "[PERSON_NAME] Timesheet [DATE] - [DATE] £420. 96 "Band 5 Mental Health Nurse-In…" at bounding box center [636, 183] width 735 height 87
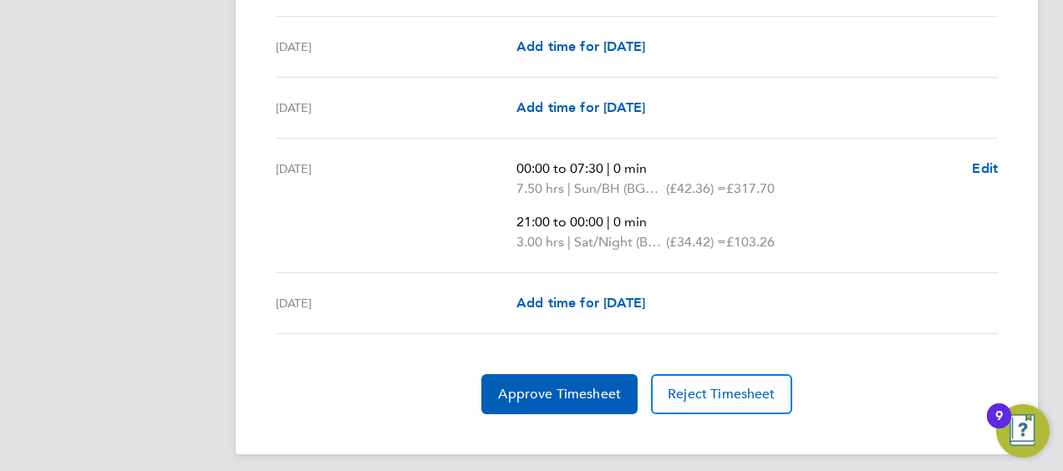
scroll to position [736, 0]
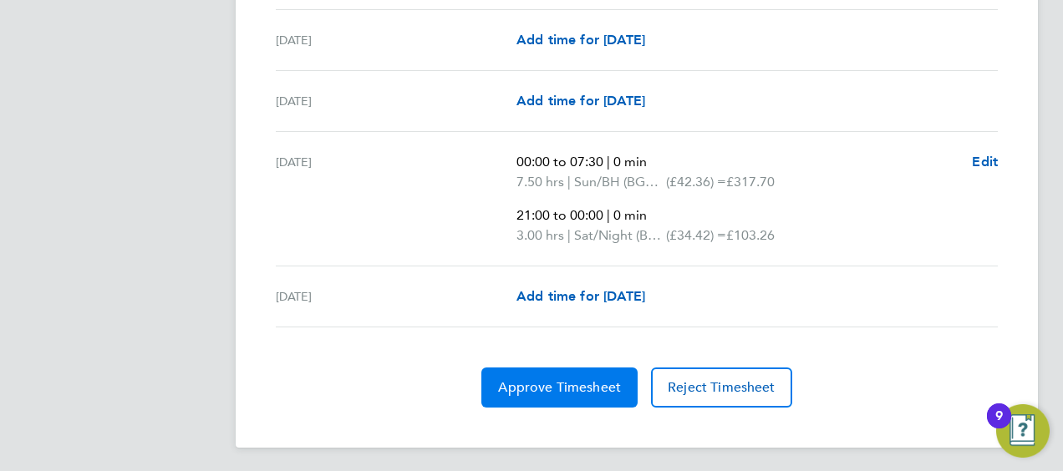
click at [531, 388] on span "Approve Timesheet" at bounding box center [559, 387] width 123 height 17
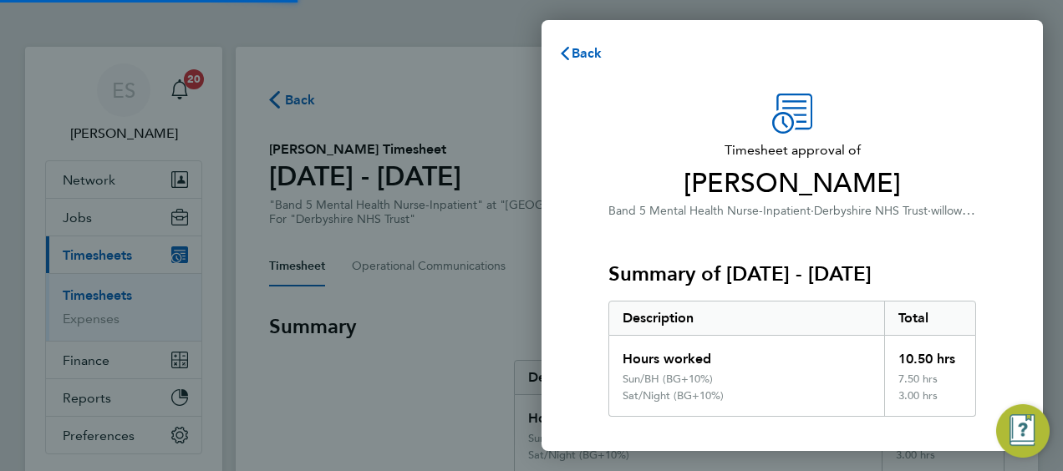
click at [726, 326] on div "Description" at bounding box center [746, 318] width 275 height 33
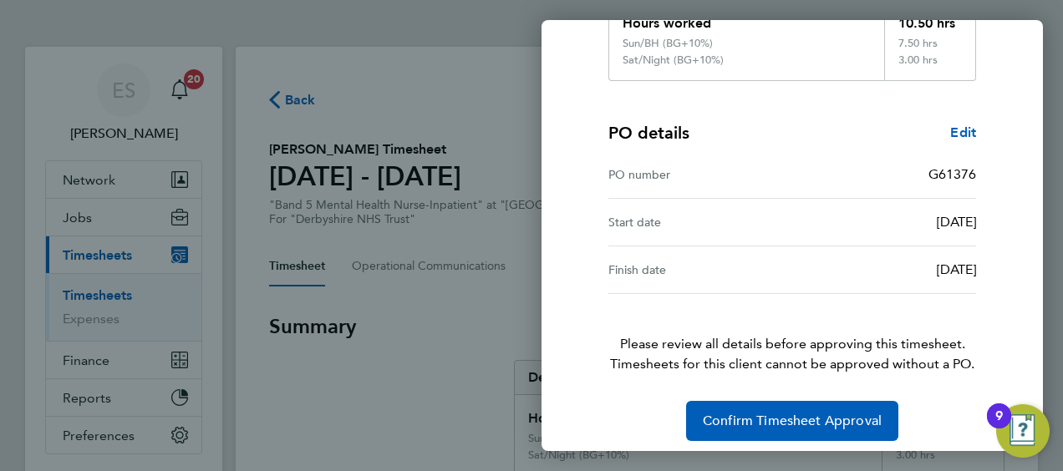
scroll to position [344, 0]
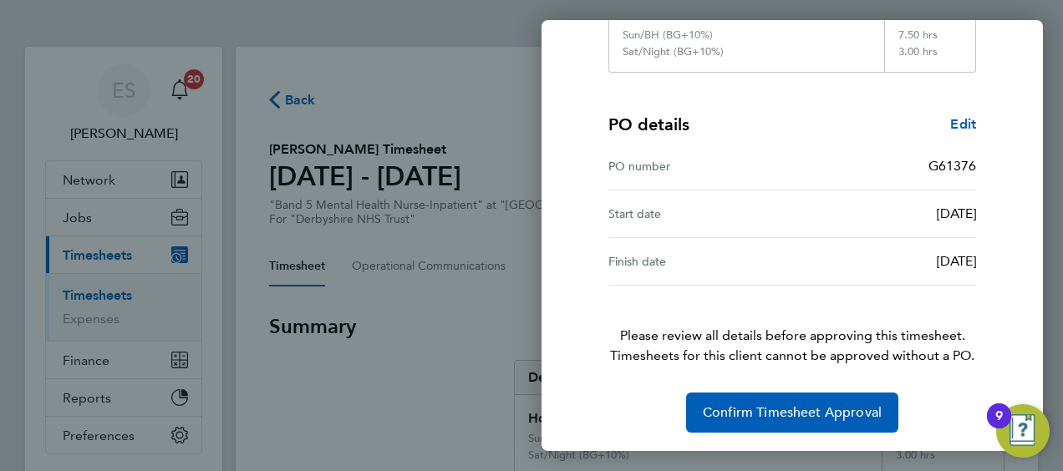
click at [750, 378] on div "Timesheet approval of [PERSON_NAME] Band 5 Mental Health Nurse-Inpatient · Derb…" at bounding box center [792, 90] width 408 height 683
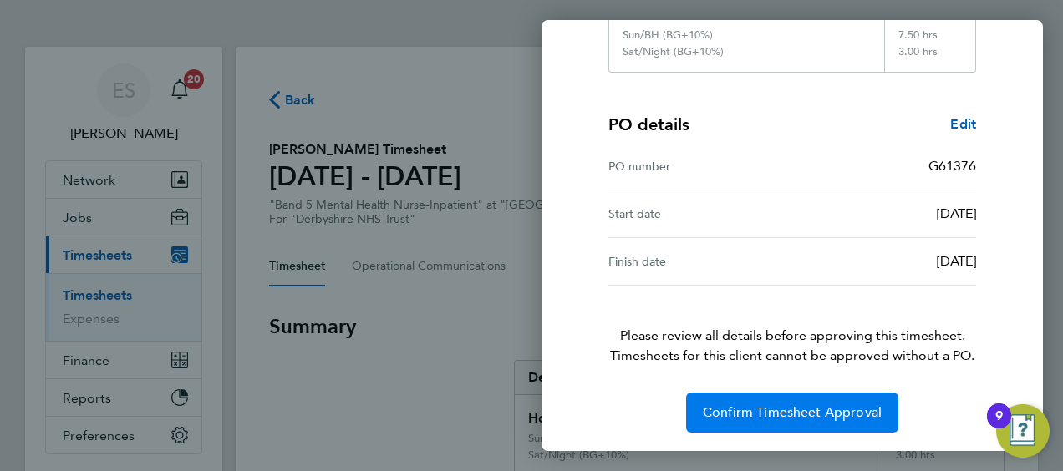
click at [749, 404] on span "Confirm Timesheet Approval" at bounding box center [792, 412] width 179 height 17
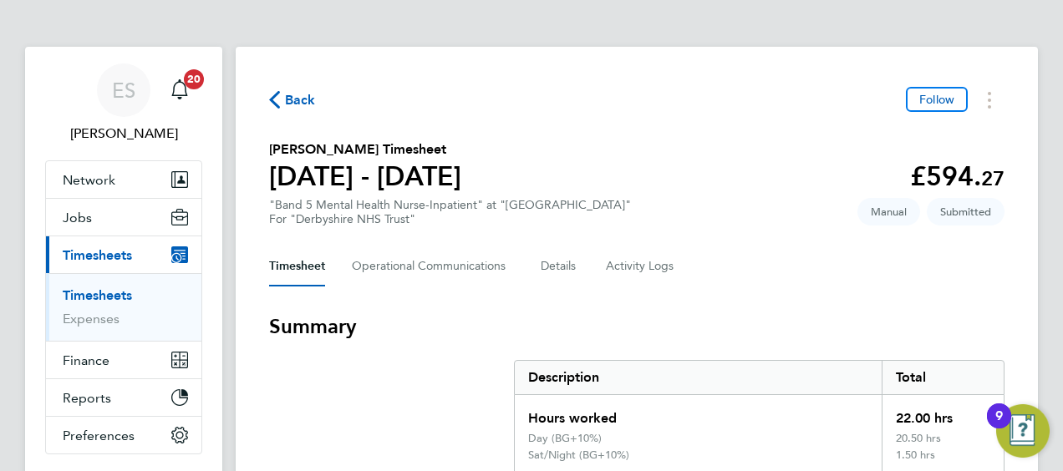
click at [776, 192] on section "[PERSON_NAME] Timesheet [DATE] - [DATE] £594. 27 "Band 5 Mental Health Nurse-In…" at bounding box center [636, 183] width 735 height 87
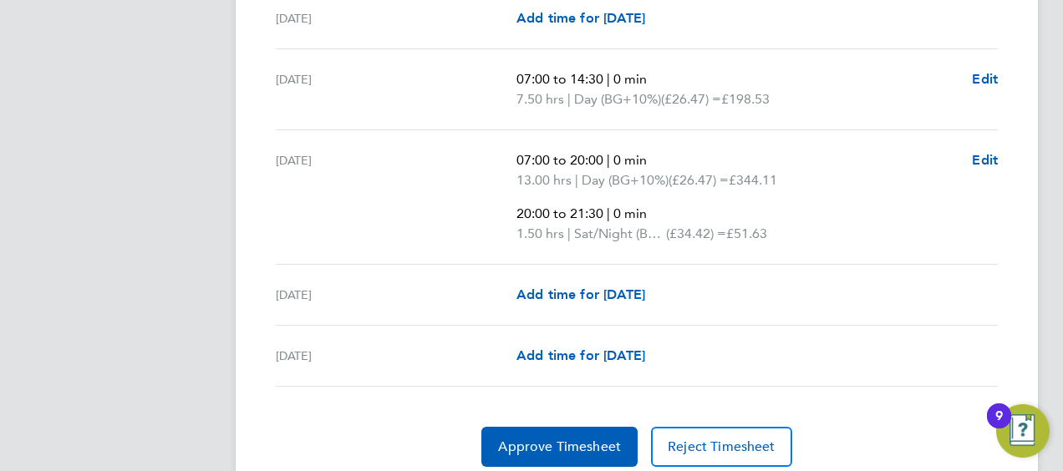
scroll to position [702, 0]
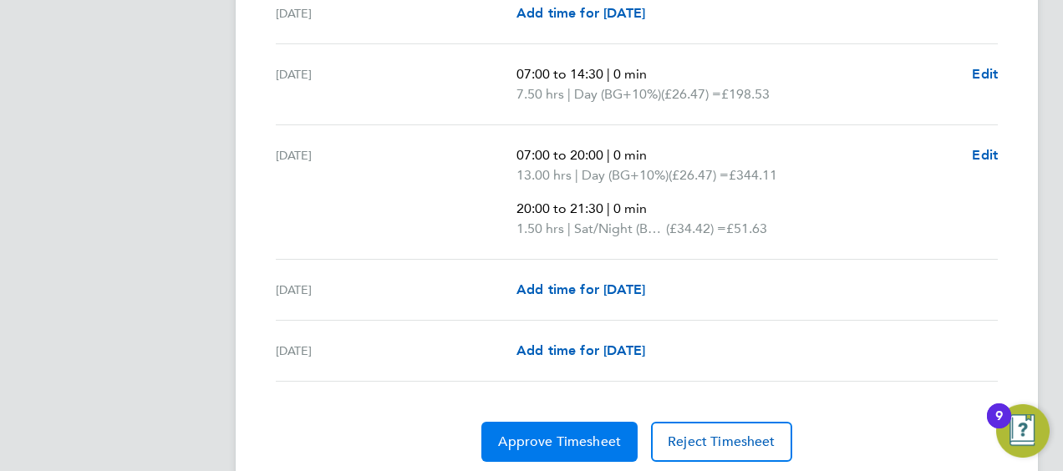
click at [578, 434] on span "Approve Timesheet" at bounding box center [559, 442] width 123 height 17
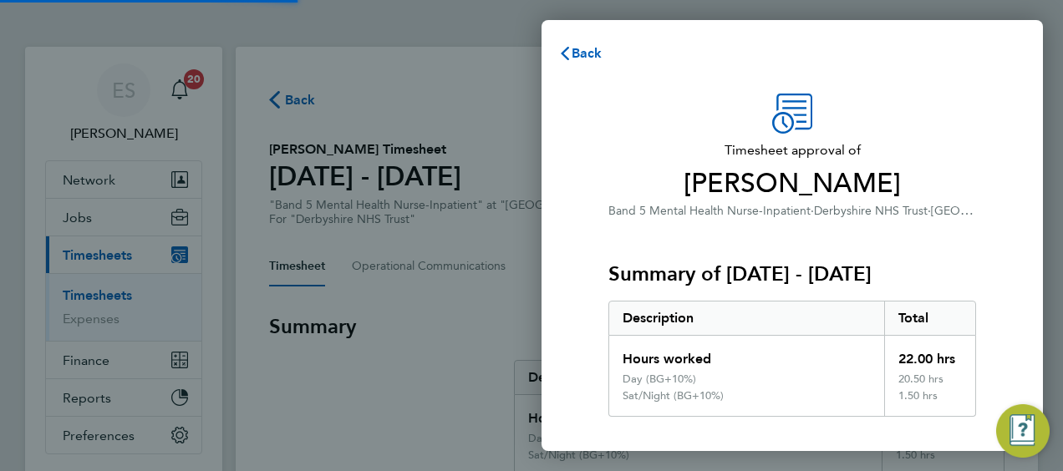
click at [724, 328] on div "Description" at bounding box center [746, 318] width 275 height 33
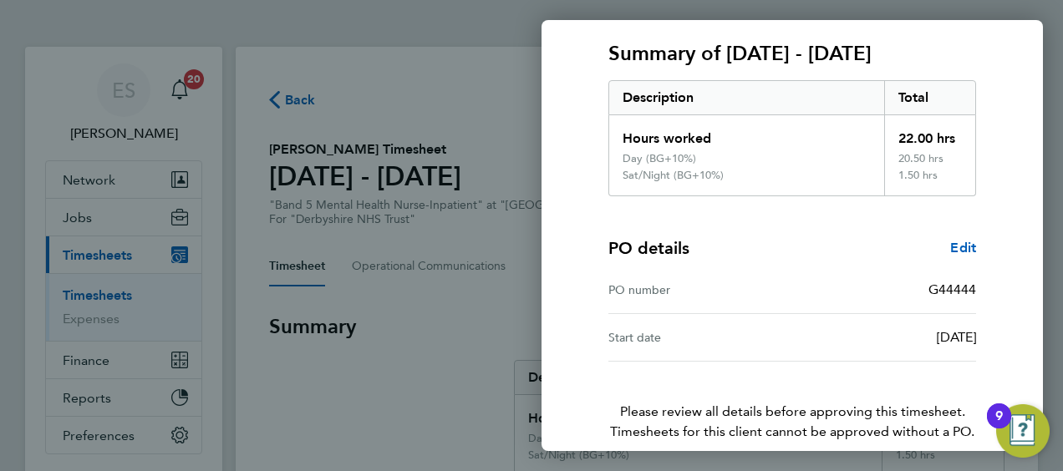
scroll to position [297, 0]
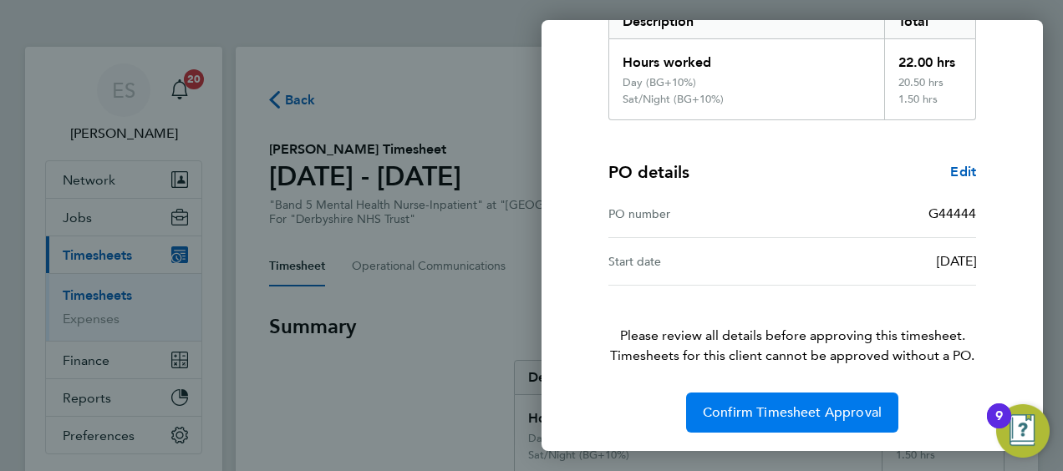
click at [744, 424] on button "Confirm Timesheet Approval" at bounding box center [792, 413] width 212 height 40
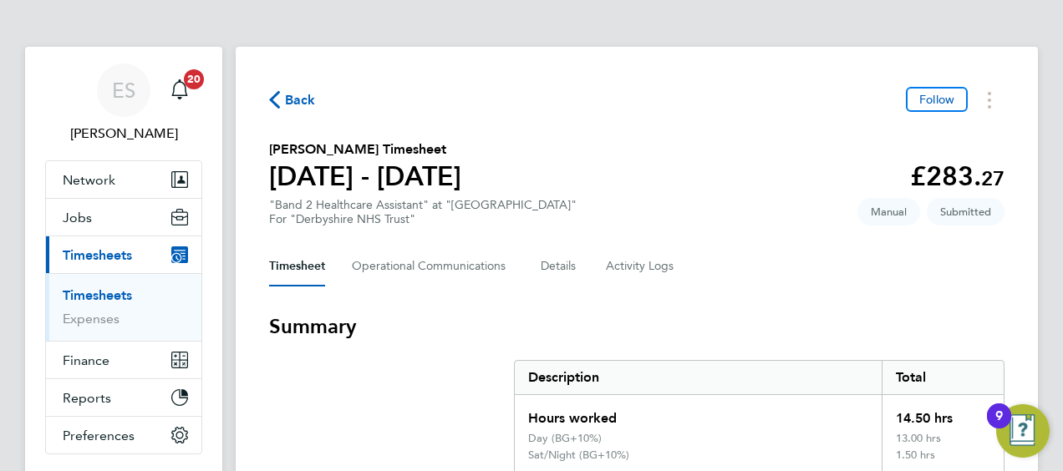
click at [764, 224] on section "[PERSON_NAME] Timesheet [DATE] - [DATE] £283. 27 "Band 2 Healthcare Assistant" …" at bounding box center [636, 183] width 735 height 87
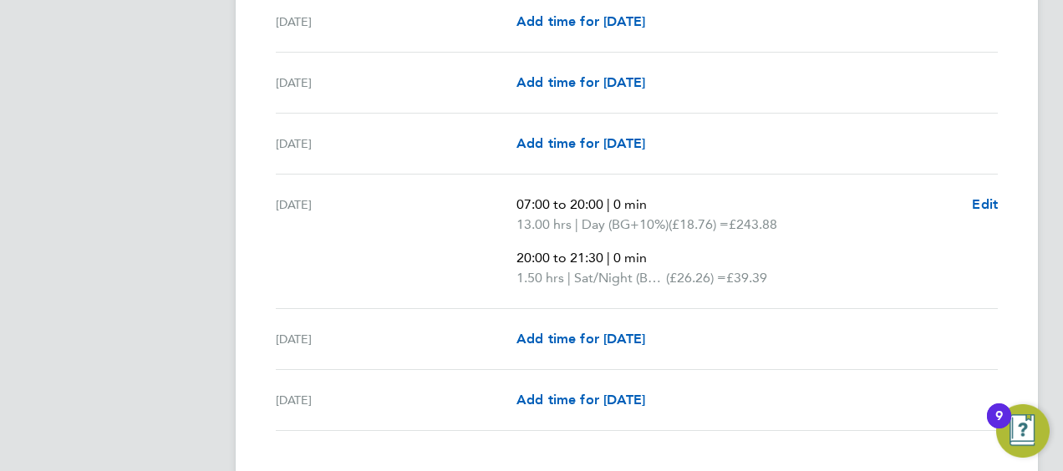
scroll to position [635, 0]
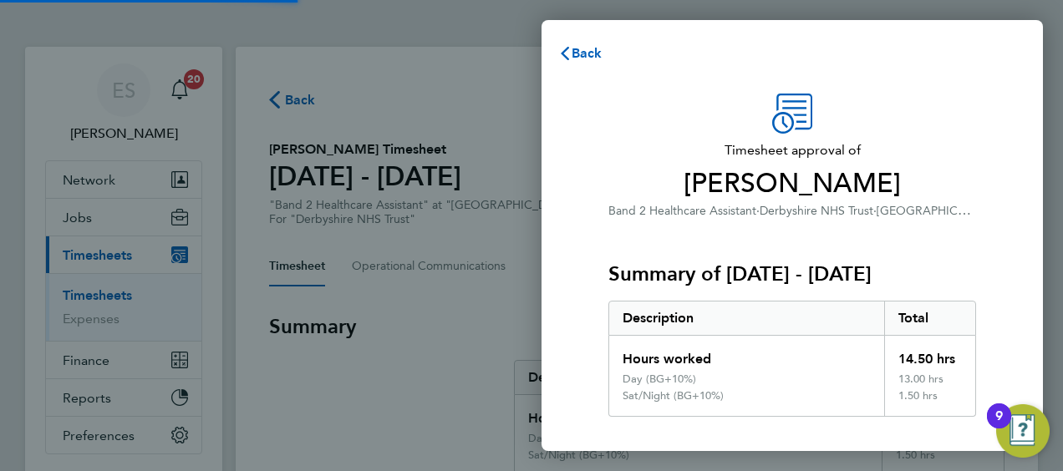
click at [850, 344] on div "Hours worked" at bounding box center [746, 354] width 275 height 37
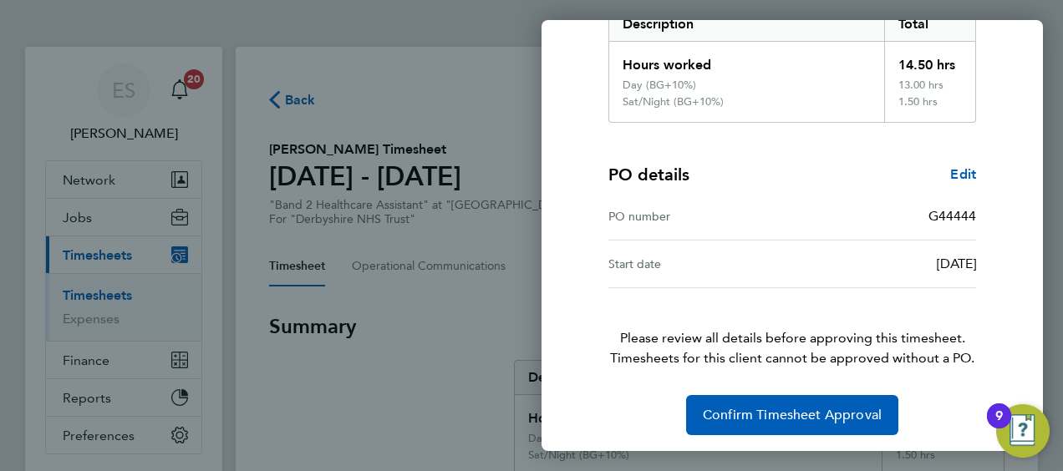
scroll to position [297, 0]
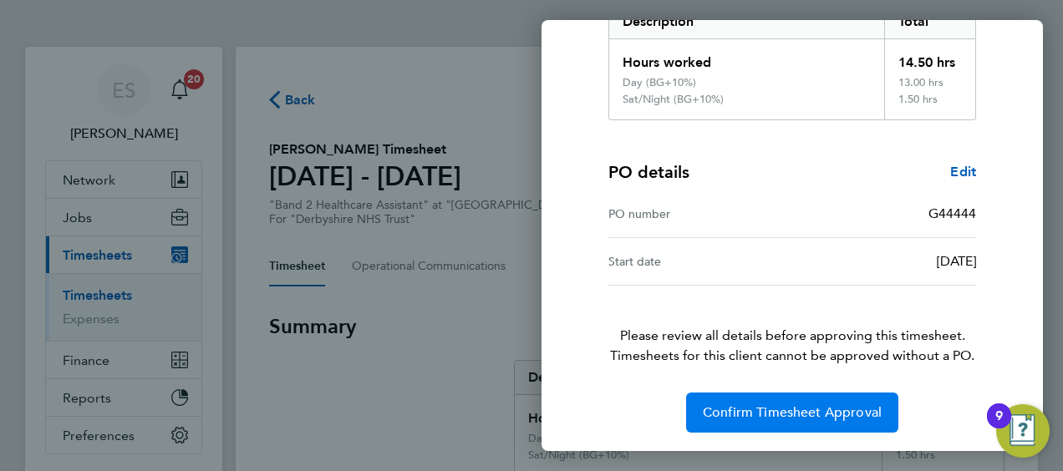
click at [820, 405] on span "Confirm Timesheet Approval" at bounding box center [792, 412] width 179 height 17
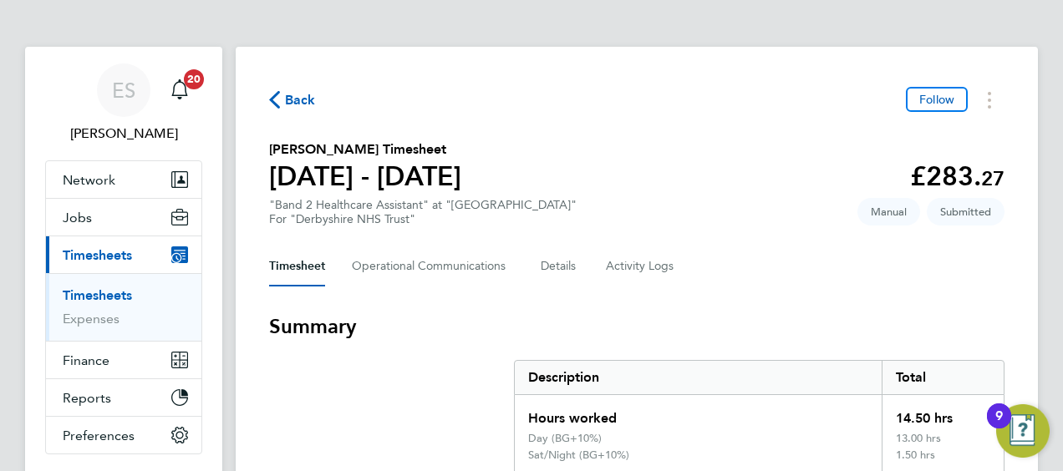
click at [717, 184] on section "Judith Nwafor's Timesheet 22 - 28 Sept 2025 £283. 27 "Band 2 Healthcare Assista…" at bounding box center [636, 183] width 735 height 87
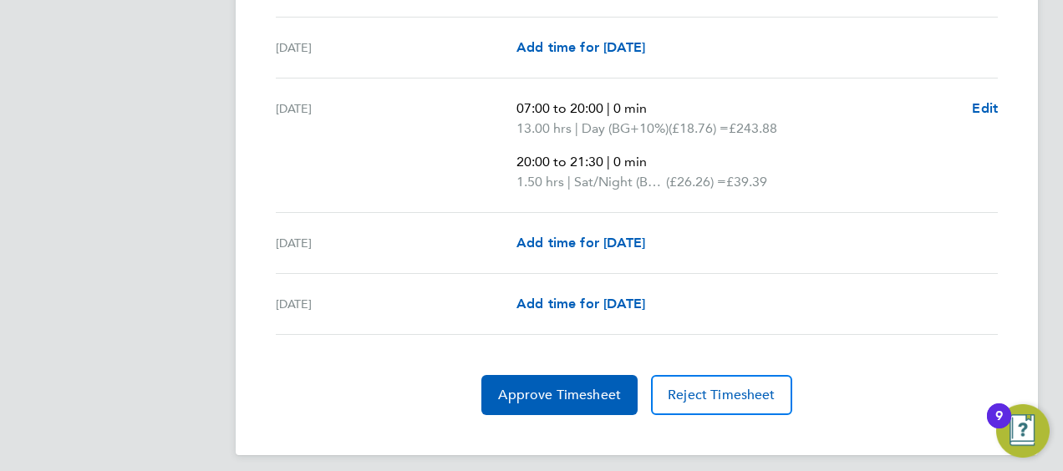
scroll to position [736, 0]
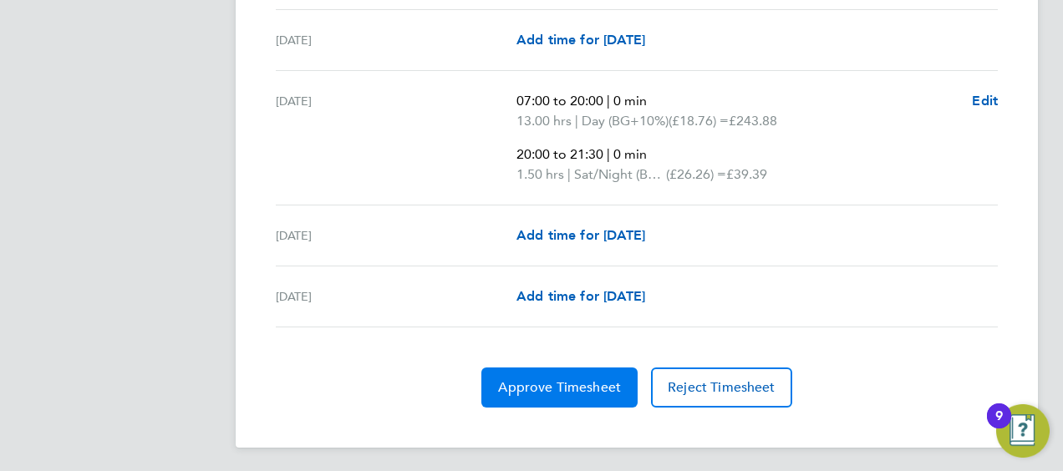
click at [571, 373] on button "Approve Timesheet" at bounding box center [559, 388] width 156 height 40
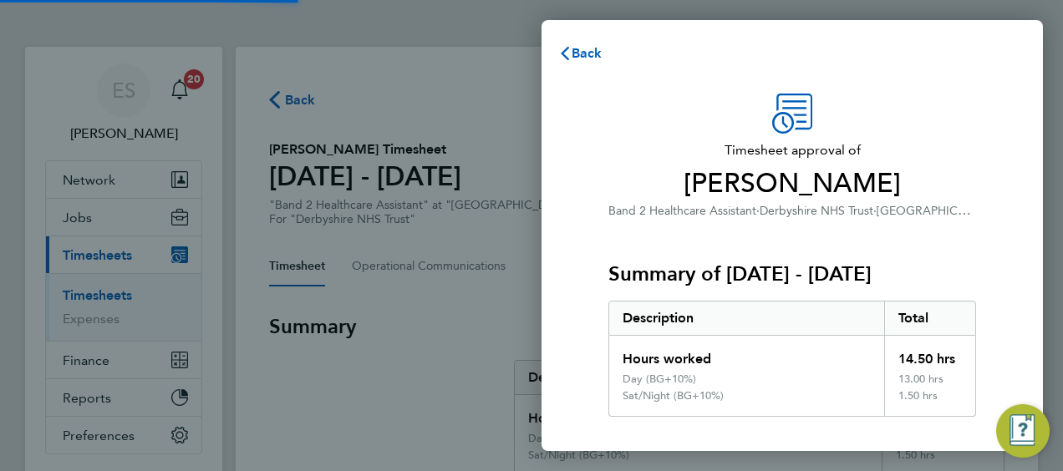
click at [737, 286] on h3 "Summary of [DATE] - [DATE]" at bounding box center [792, 274] width 368 height 27
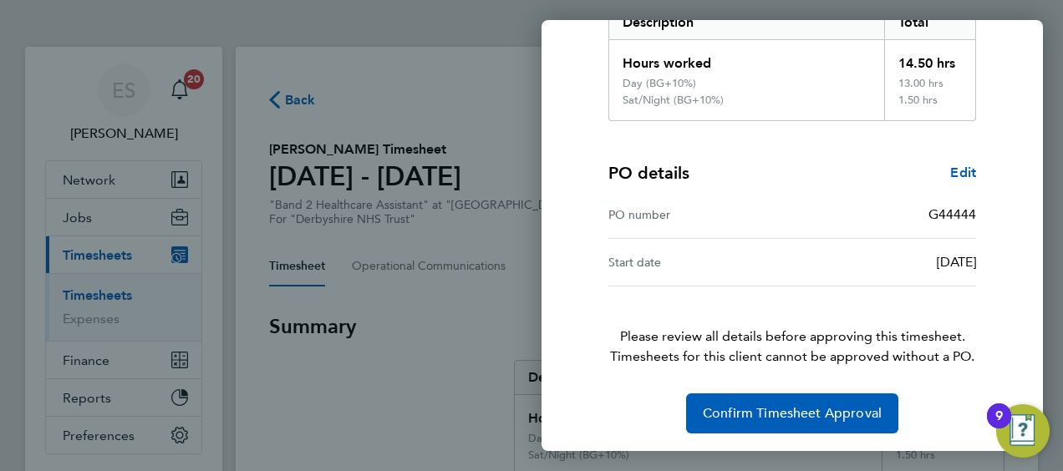
scroll to position [297, 0]
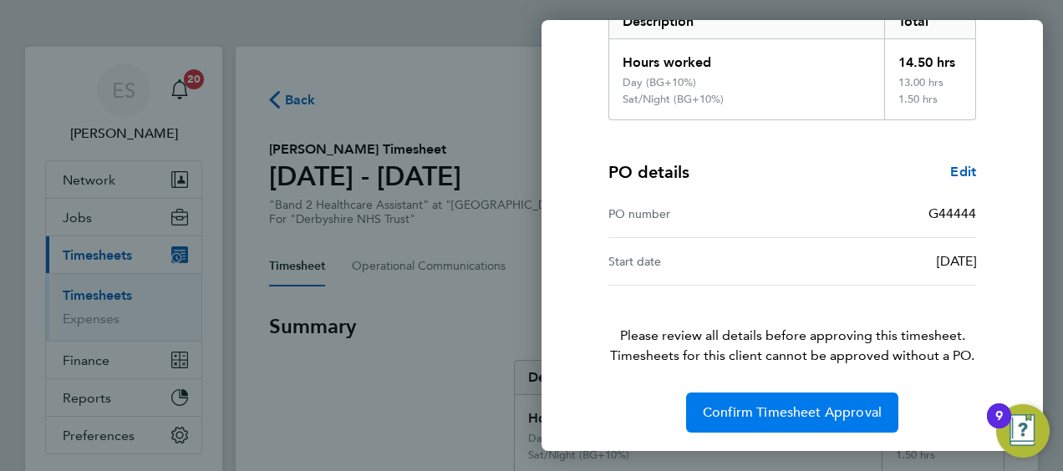
click at [754, 394] on button "Confirm Timesheet Approval" at bounding box center [792, 413] width 212 height 40
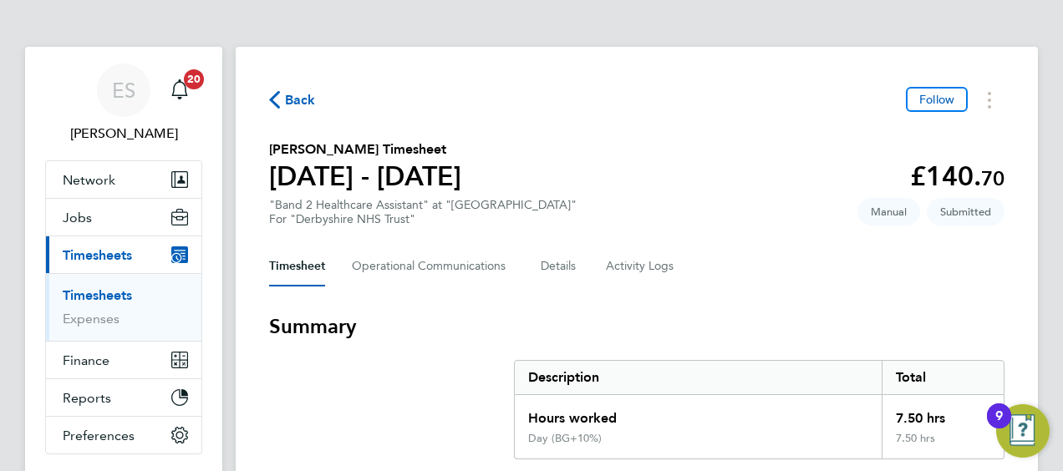
click at [725, 212] on section "[PERSON_NAME] Timesheet [DATE] - [DATE] £140. 70 "Band 2 Healthcare Assistant" …" at bounding box center [636, 183] width 735 height 87
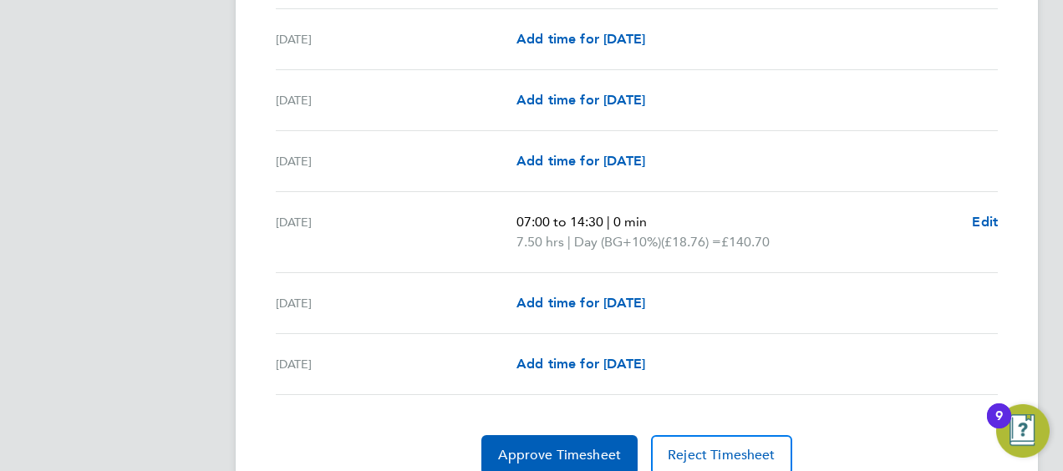
scroll to position [666, 0]
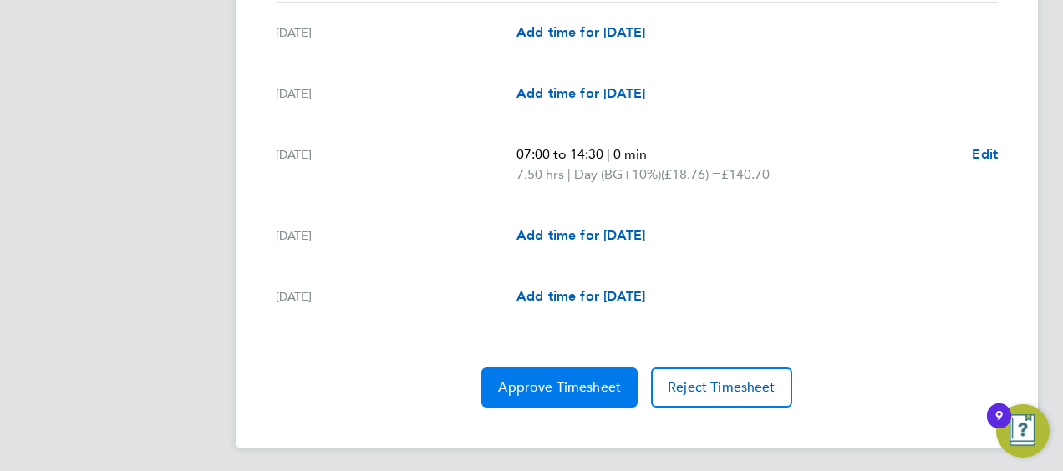
click at [582, 391] on span "Approve Timesheet" at bounding box center [559, 387] width 123 height 17
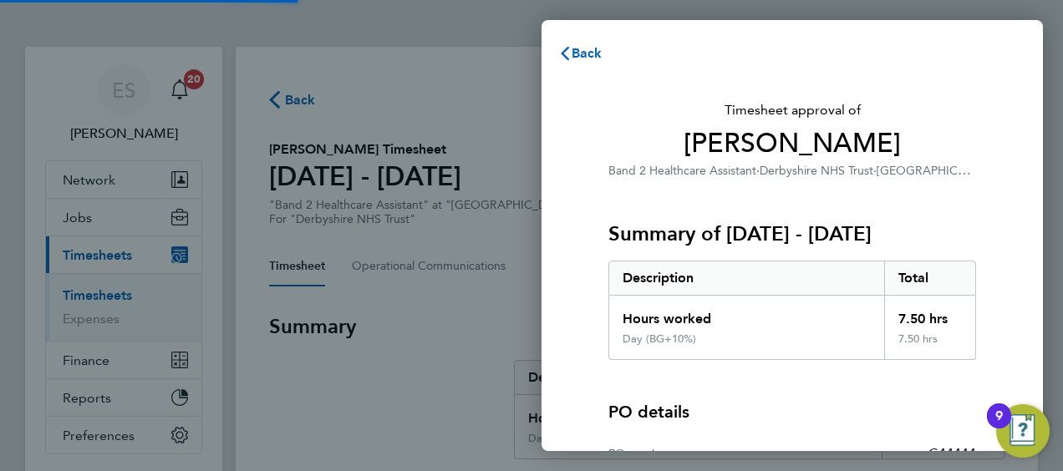
click at [891, 295] on div "Total" at bounding box center [930, 278] width 92 height 33
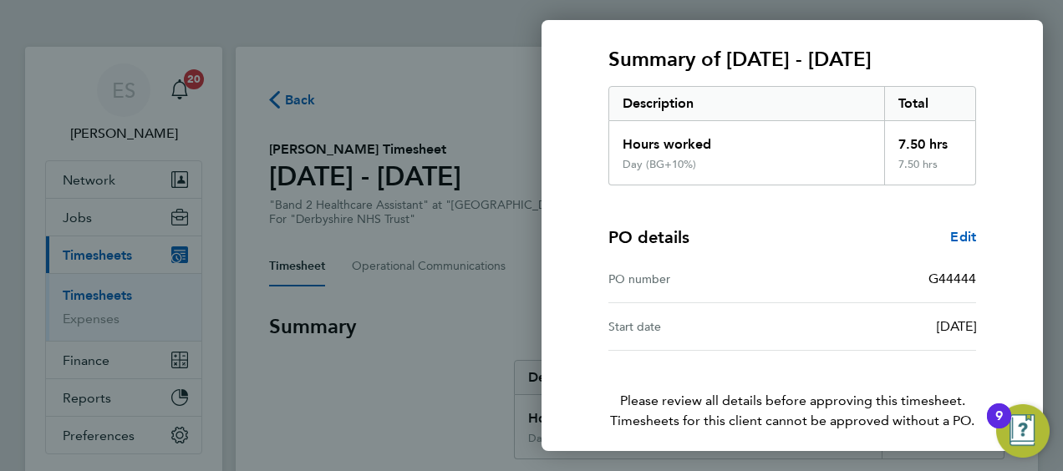
scroll to position [280, 0]
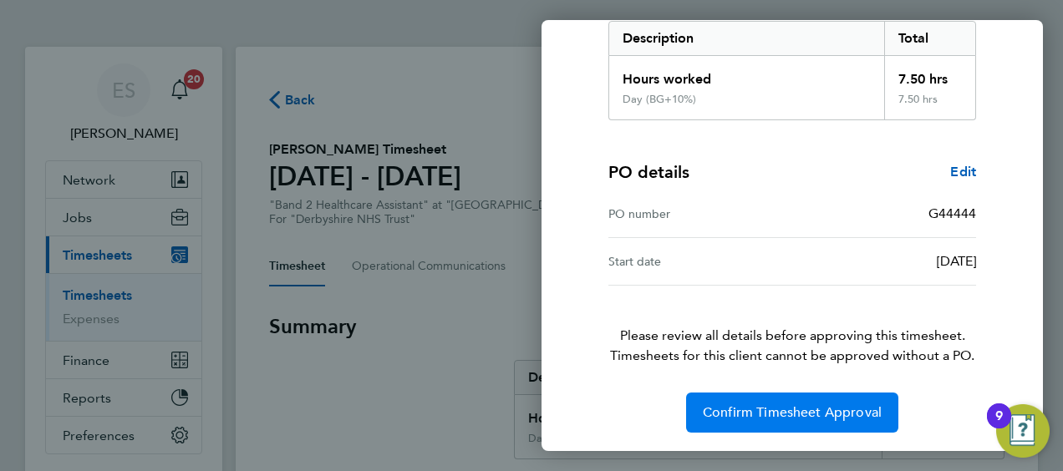
click at [849, 408] on span "Confirm Timesheet Approval" at bounding box center [792, 412] width 179 height 17
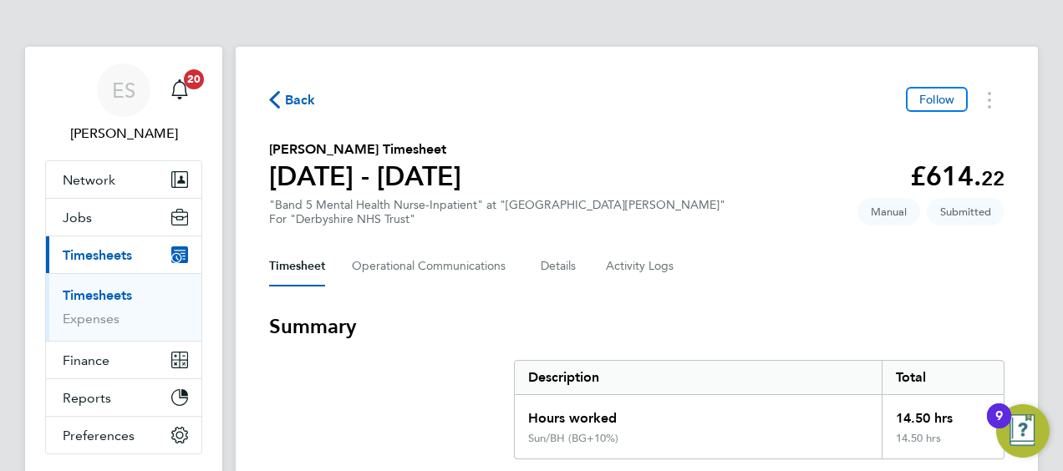
click at [289, 156] on h2 "Joyce Sibanda's Timesheet" at bounding box center [365, 150] width 192 height 20
copy h2 "Joyce"
click at [759, 180] on section "Joyce Sibanda's Timesheet 22 - 28 Sept 2025 £614. 22 "Band 5 Mental Health Nurs…" at bounding box center [636, 183] width 735 height 87
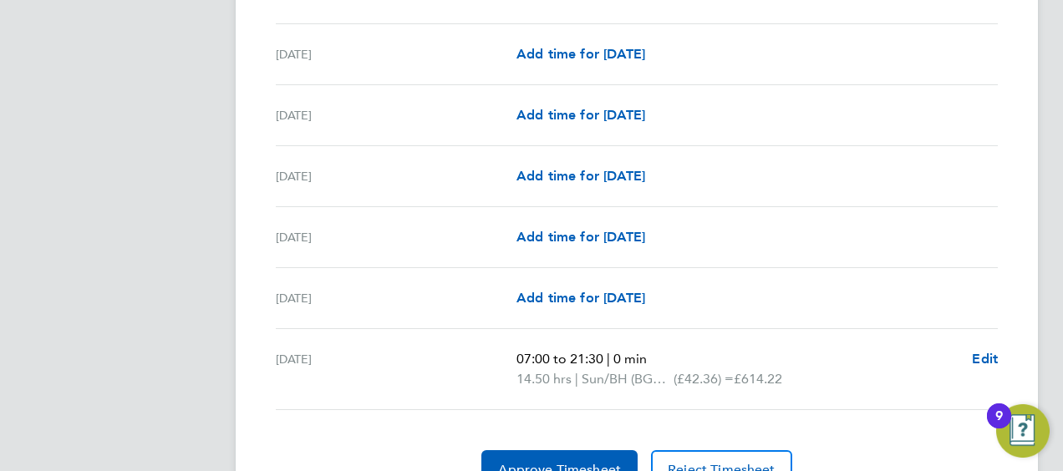
scroll to position [666, 0]
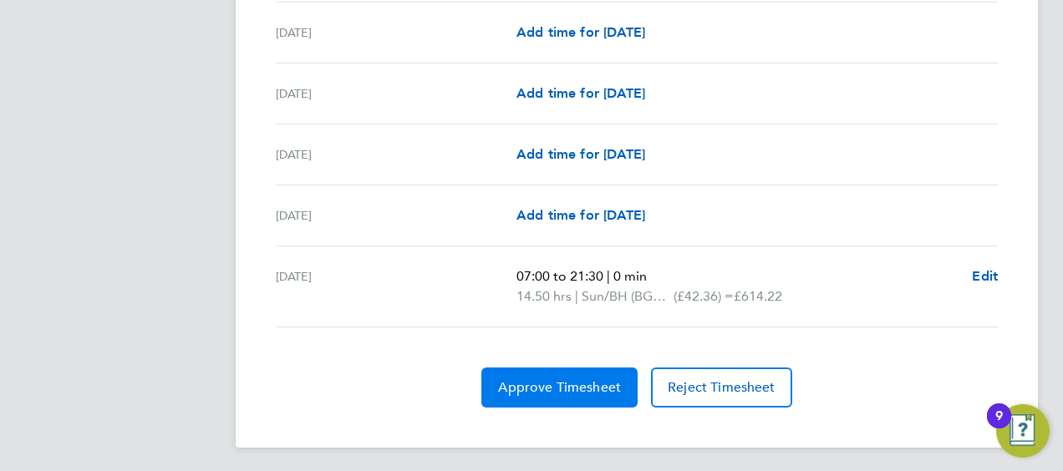
click at [571, 395] on button "Approve Timesheet" at bounding box center [559, 388] width 156 height 40
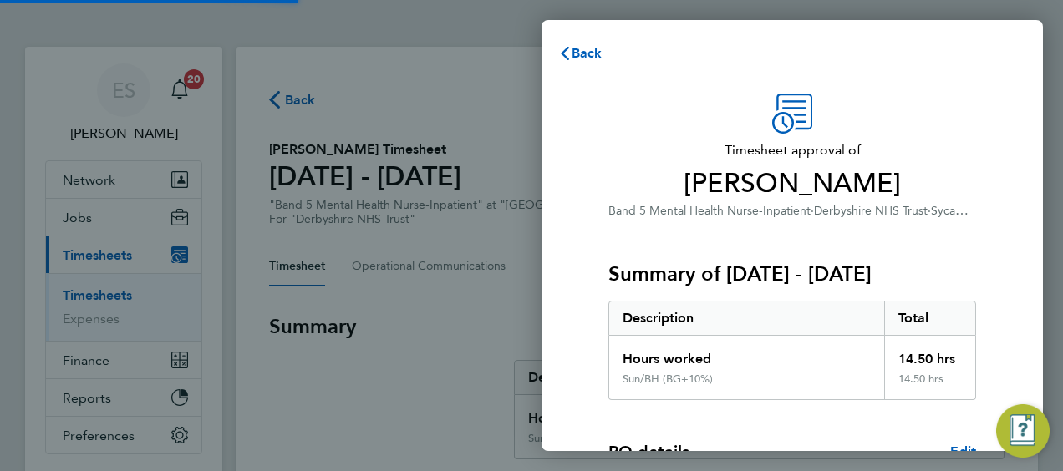
click at [758, 311] on div "Description" at bounding box center [746, 318] width 275 height 33
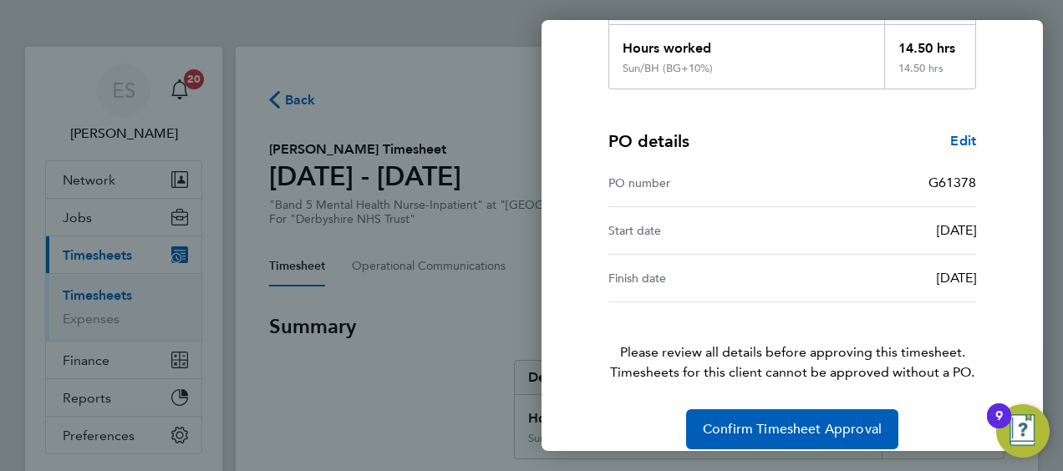
scroll to position [328, 0]
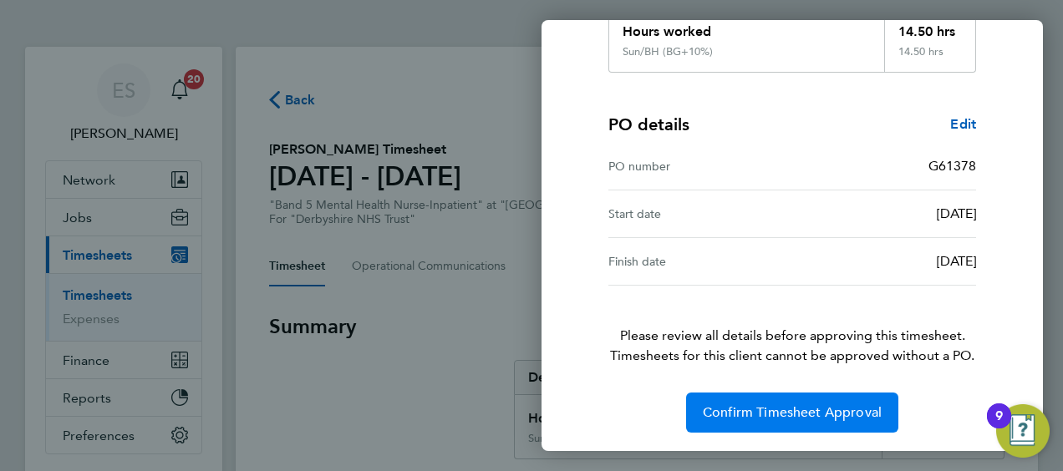
click at [740, 408] on span "Confirm Timesheet Approval" at bounding box center [792, 412] width 179 height 17
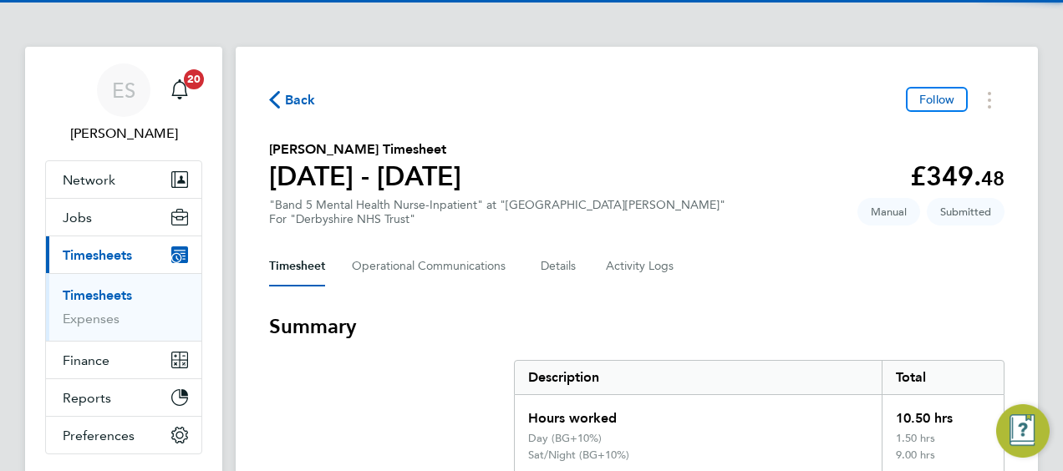
click at [298, 154] on h2 "[PERSON_NAME] Timesheet" at bounding box center [365, 150] width 192 height 20
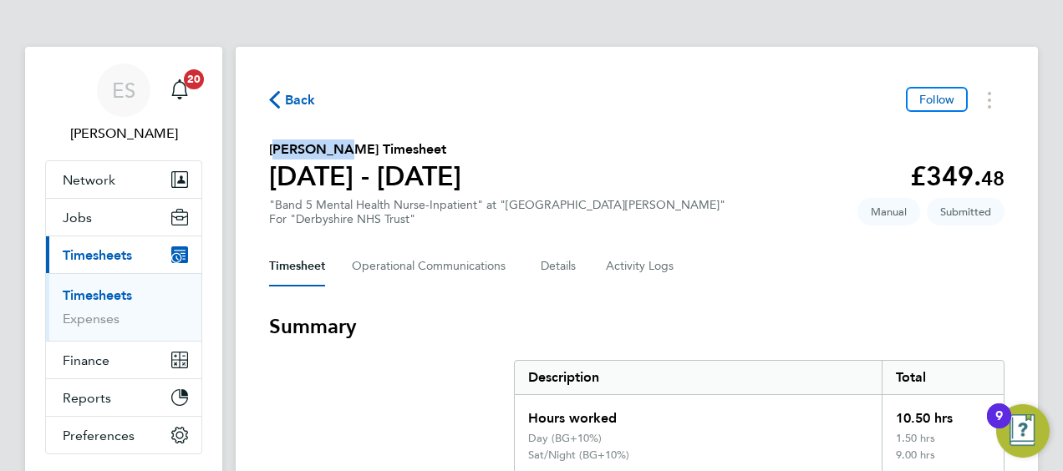
click at [298, 154] on h2 "[PERSON_NAME] Timesheet" at bounding box center [365, 150] width 192 height 20
copy h2 "Ebenezer"
click at [798, 90] on div "Back Follow" at bounding box center [636, 100] width 735 height 26
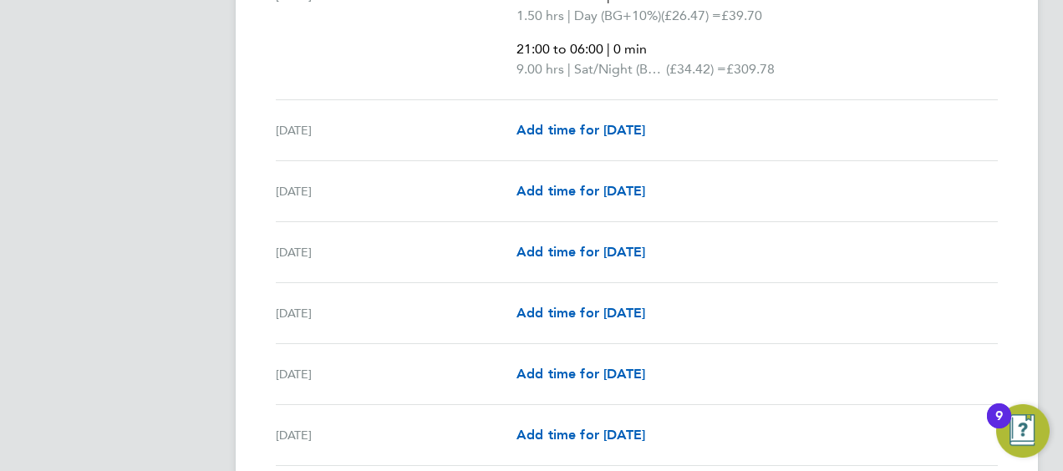
scroll to position [736, 0]
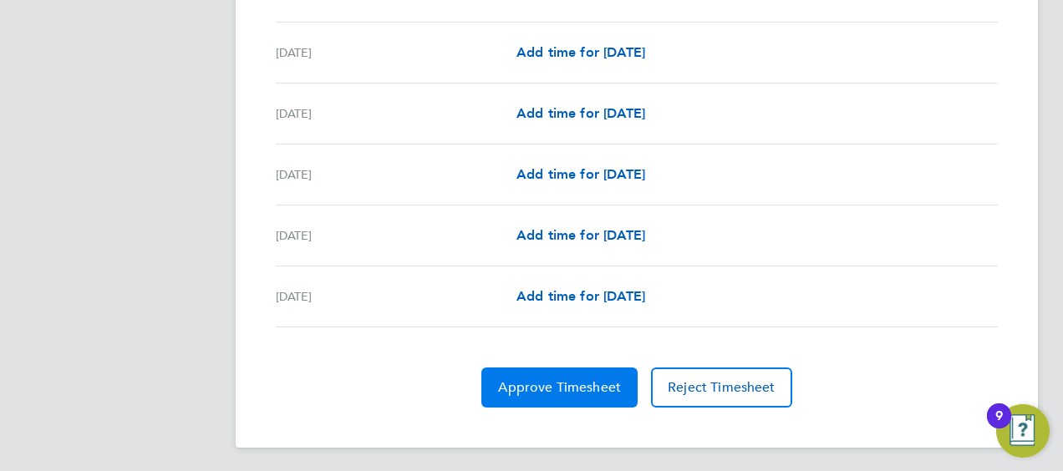
click at [572, 403] on button "Approve Timesheet" at bounding box center [559, 388] width 156 height 40
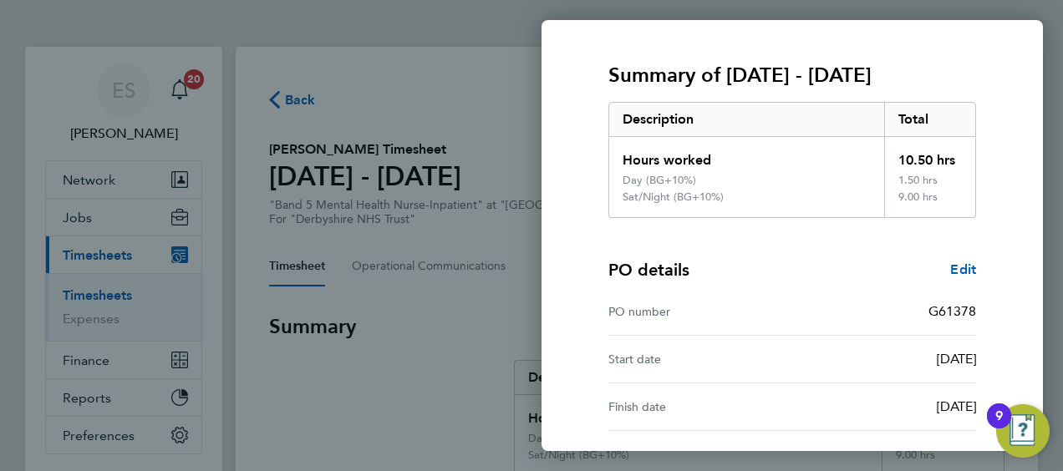
scroll to position [344, 0]
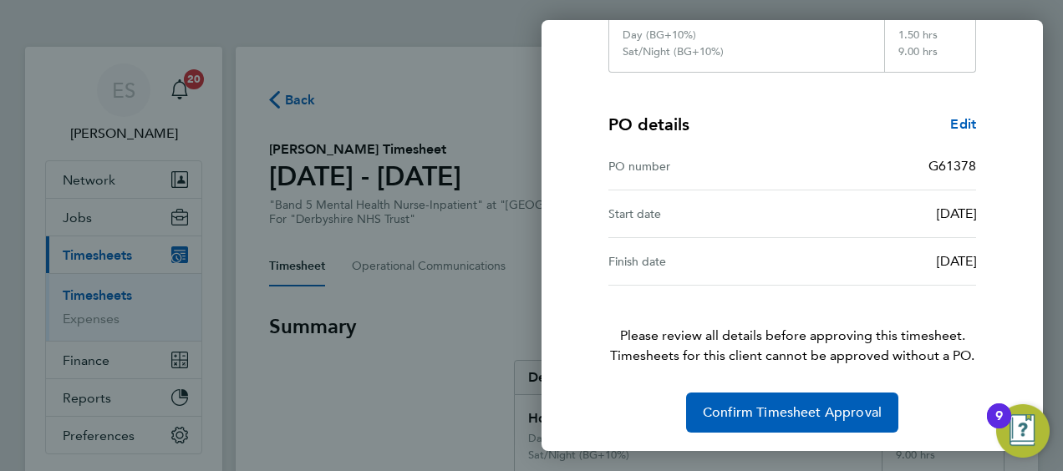
click at [853, 458] on div "Back Timesheet approval of [PERSON_NAME] Band 5 Mental Health Nurse-Inpatient ·…" at bounding box center [531, 235] width 1063 height 471
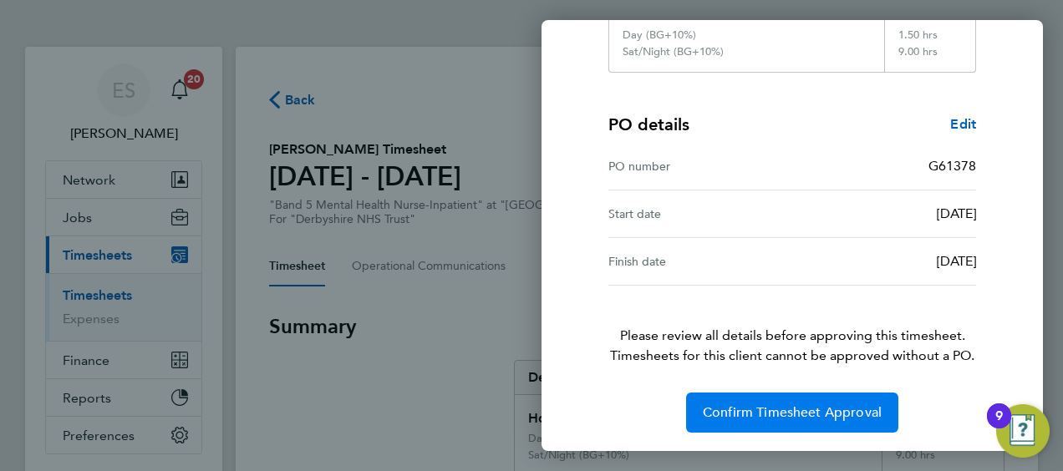
click at [822, 416] on span "Confirm Timesheet Approval" at bounding box center [792, 412] width 179 height 17
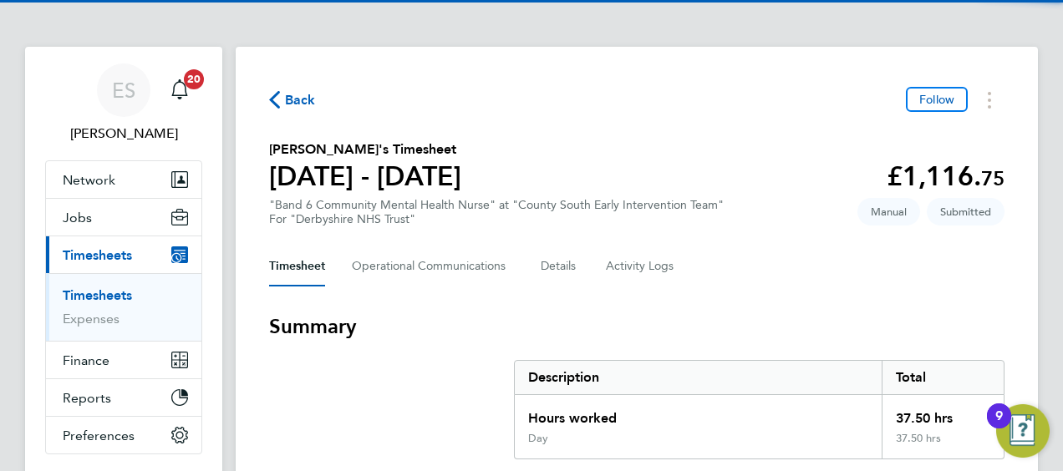
click at [319, 145] on h2 "[PERSON_NAME]'s Timesheet" at bounding box center [365, 150] width 192 height 20
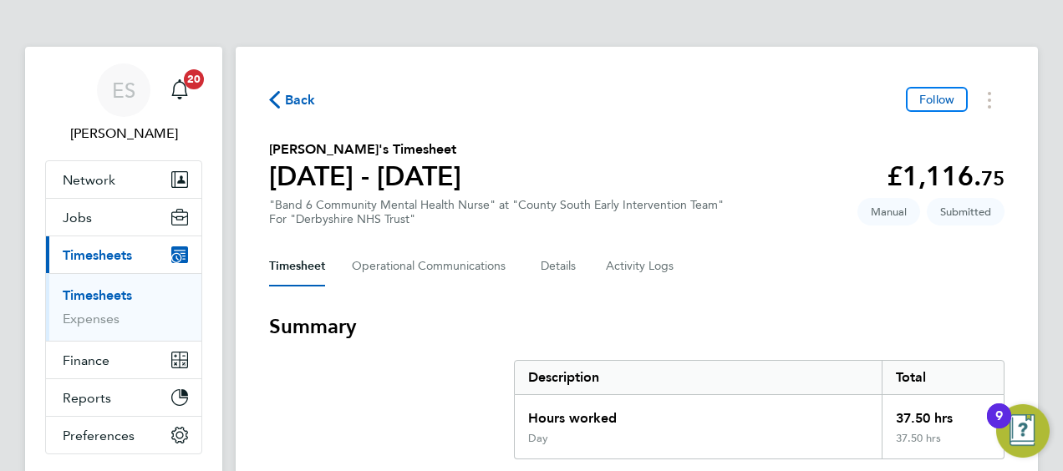
click at [301, 147] on h2 "[PERSON_NAME]'s Timesheet" at bounding box center [365, 150] width 192 height 20
copy h2 "[PERSON_NAME]"
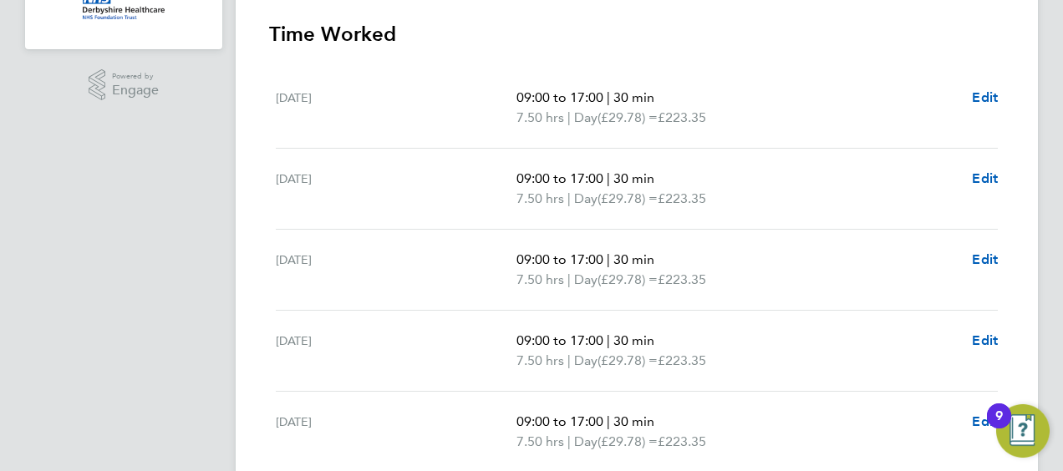
scroll to position [501, 0]
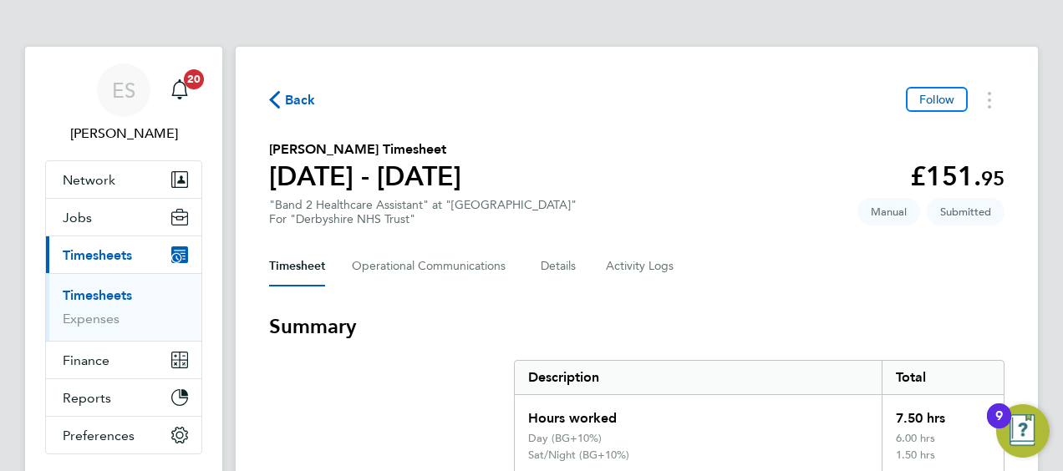
click at [292, 149] on h2 "[PERSON_NAME] Timesheet" at bounding box center [365, 150] width 192 height 20
copy h2 "Hakeem"
click at [741, 209] on section "[PERSON_NAME] Timesheet [DATE] - [DATE] £151. 95 "Band 2 Healthcare Assistant" …" at bounding box center [636, 183] width 735 height 87
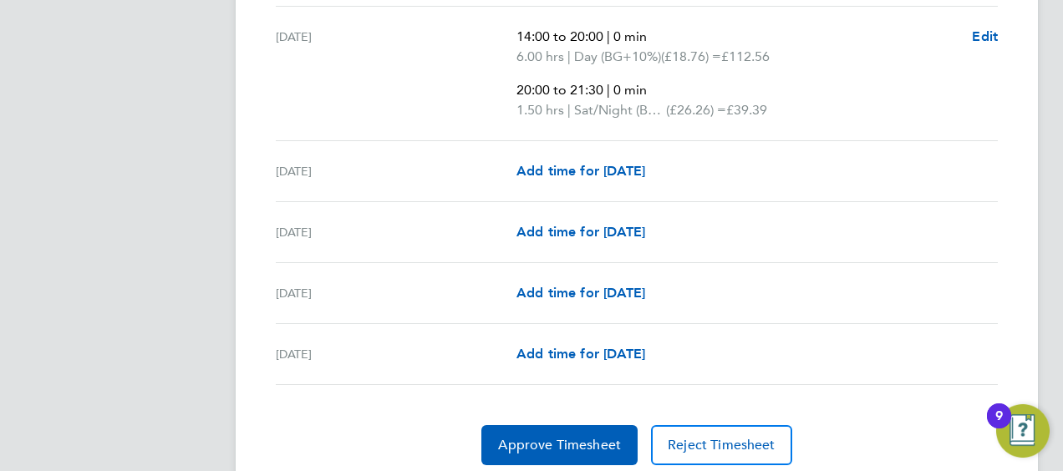
scroll to position [736, 0]
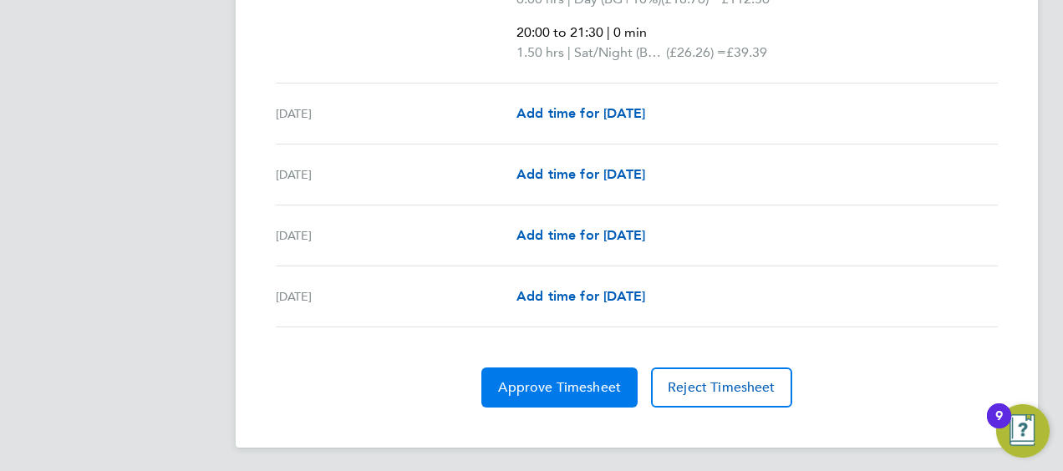
click at [573, 381] on span "Approve Timesheet" at bounding box center [559, 387] width 123 height 17
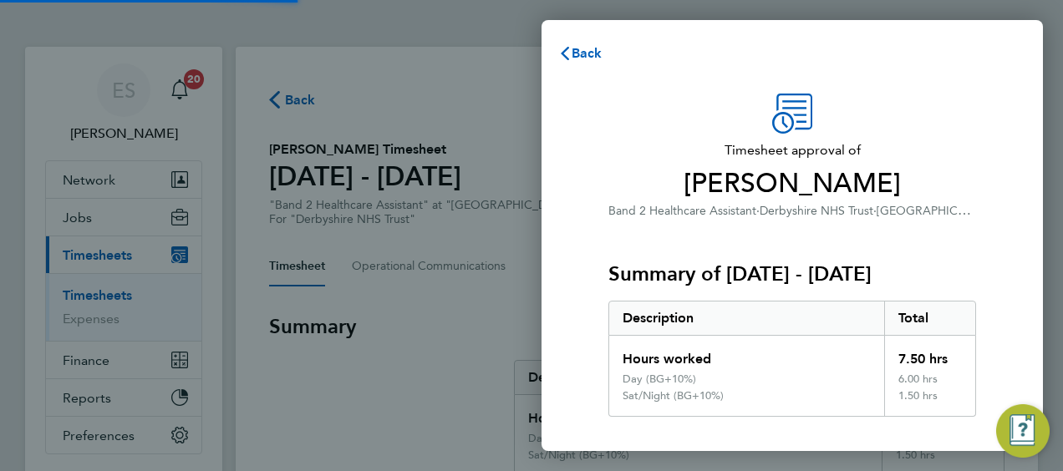
click at [721, 316] on div "Description" at bounding box center [746, 318] width 275 height 33
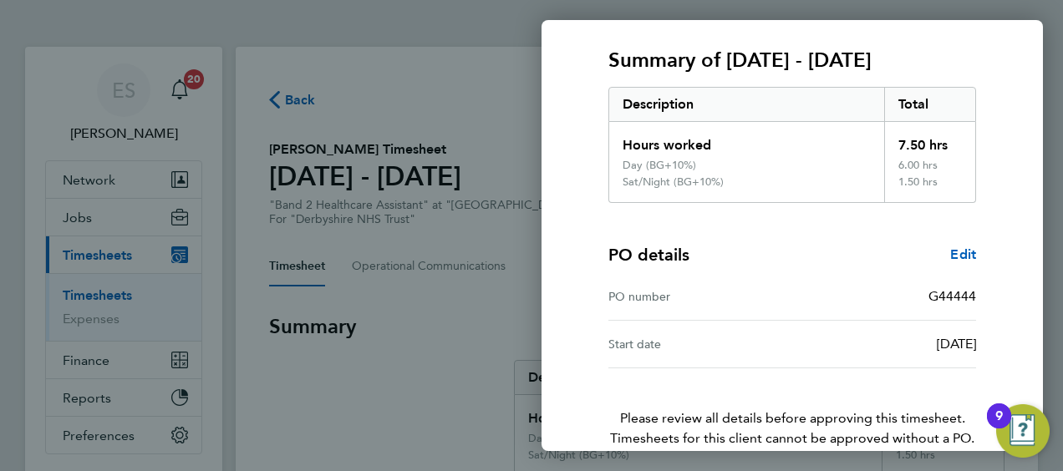
scroll to position [297, 0]
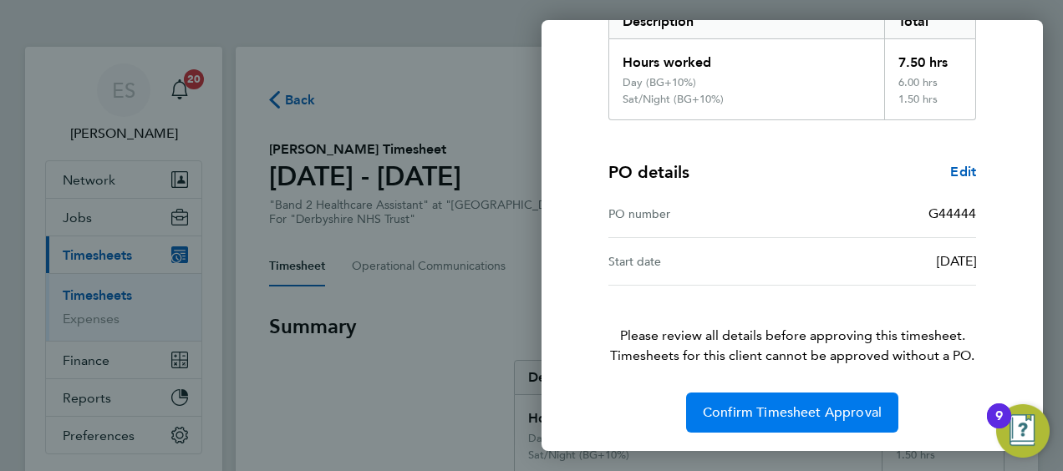
click at [747, 400] on button "Confirm Timesheet Approval" at bounding box center [792, 413] width 212 height 40
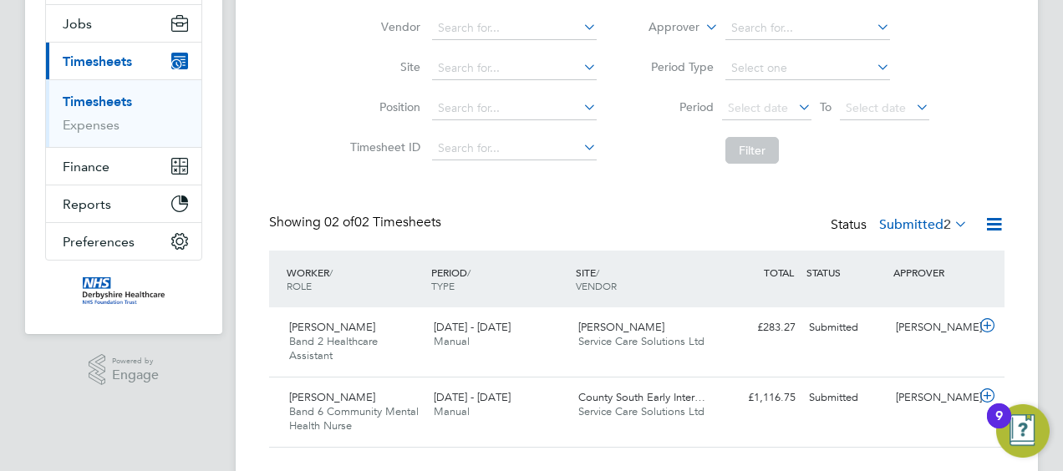
scroll to position [229, 0]
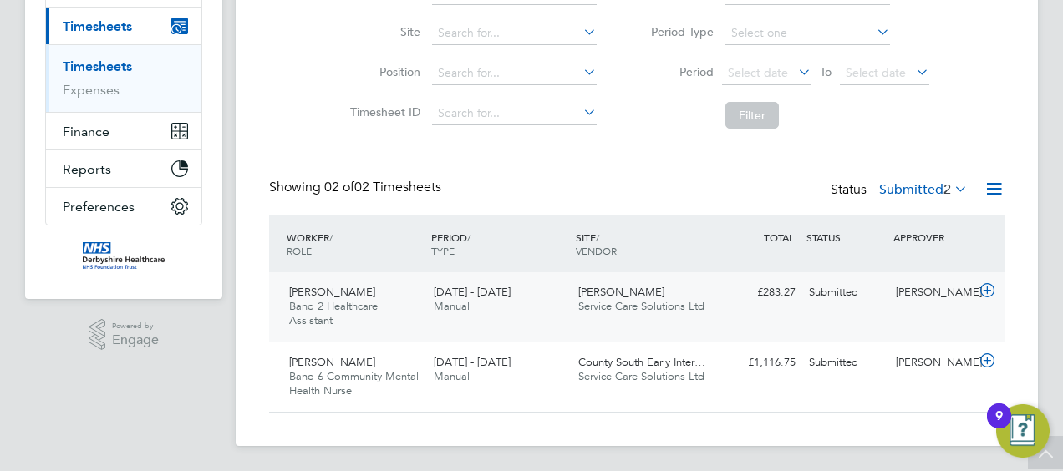
click at [605, 301] on span "Service Care Solutions Ltd" at bounding box center [641, 306] width 126 height 14
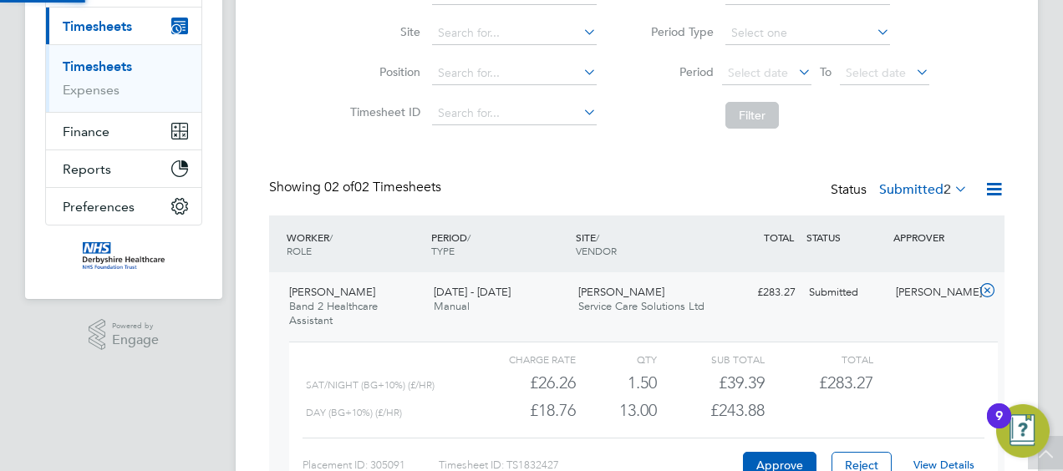
scroll to position [28, 163]
click at [946, 457] on div "View Details" at bounding box center [943, 465] width 82 height 27
click at [942, 460] on link "View Details" at bounding box center [943, 465] width 61 height 14
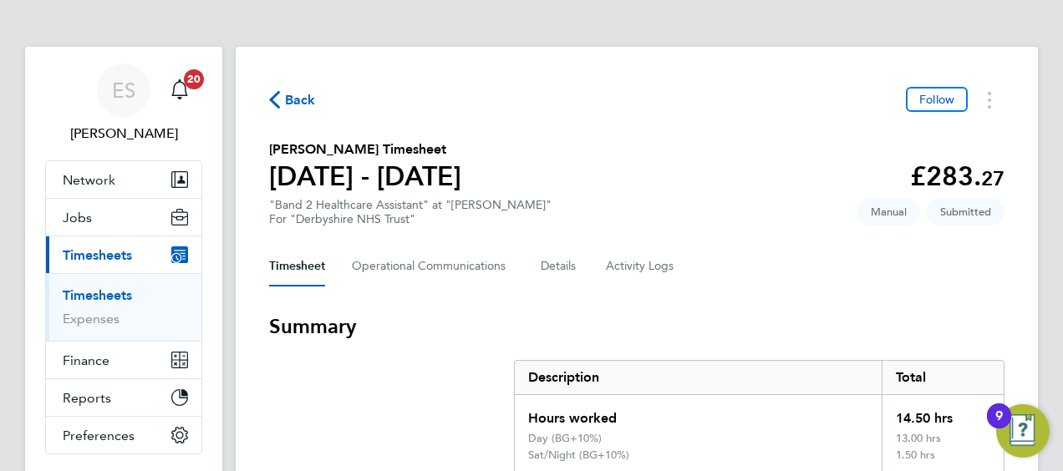
click at [739, 192] on section "[PERSON_NAME] Timesheet [DATE] - [DATE] £283. 27 "Band 2 Healthcare Assistant" …" at bounding box center [636, 183] width 735 height 87
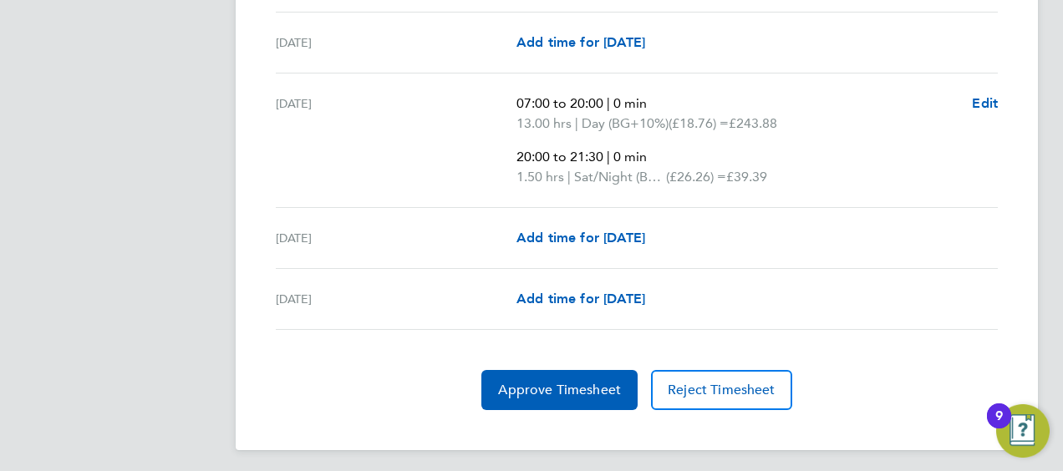
scroll to position [735, 0]
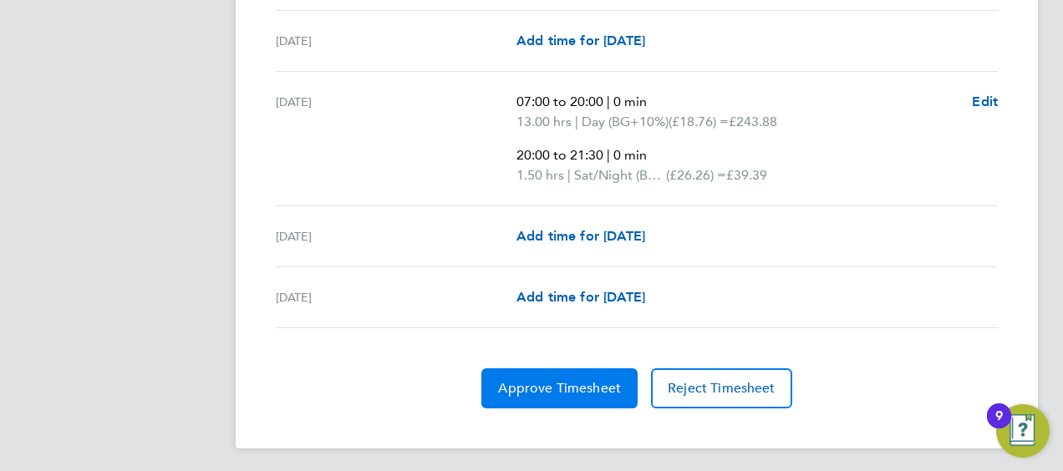
click at [571, 380] on span "Approve Timesheet" at bounding box center [559, 388] width 123 height 17
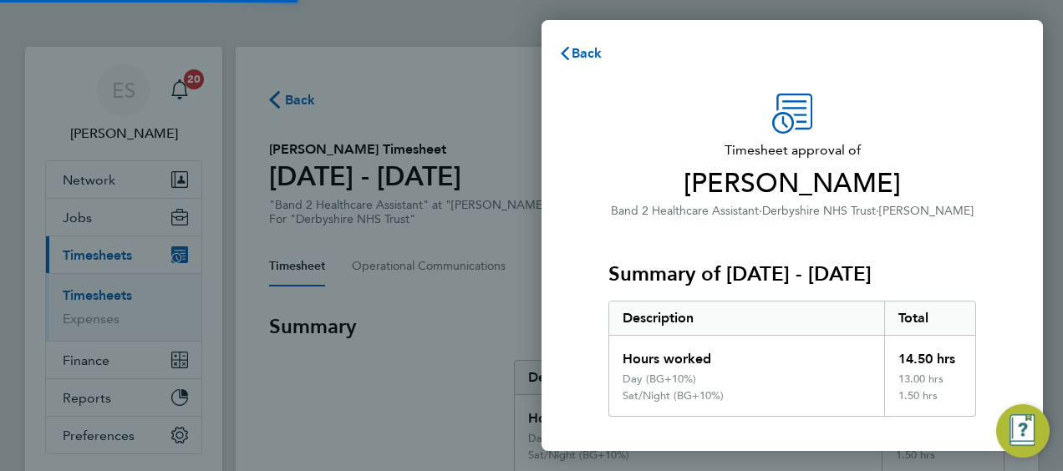
click at [733, 328] on div "Description" at bounding box center [746, 318] width 275 height 33
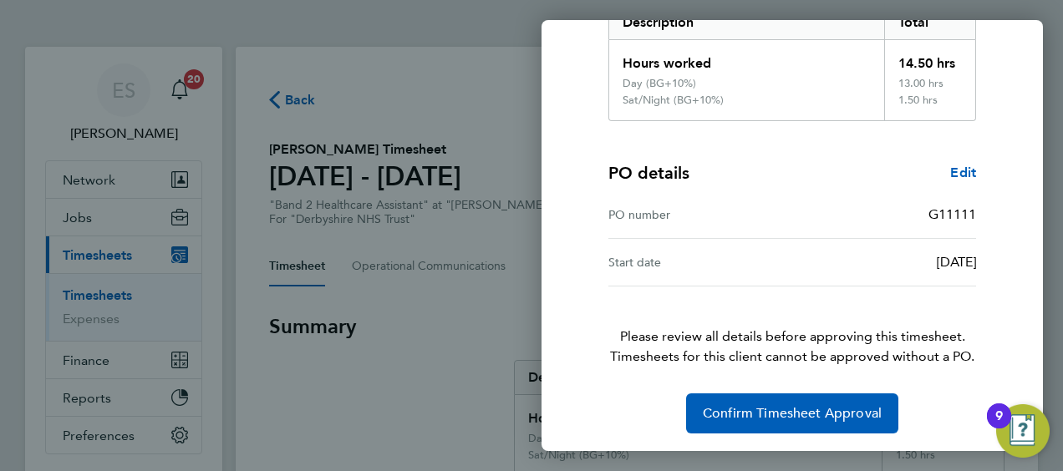
scroll to position [297, 0]
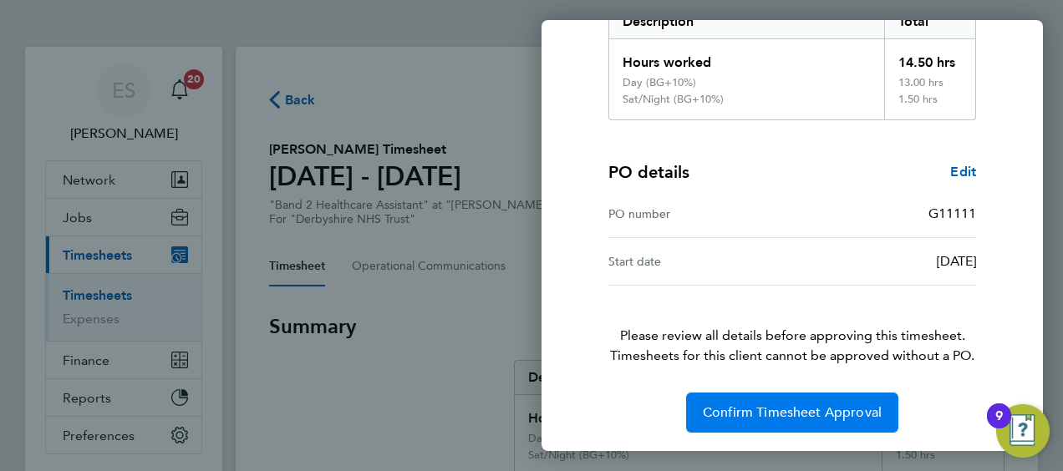
click at [804, 411] on span "Confirm Timesheet Approval" at bounding box center [792, 412] width 179 height 17
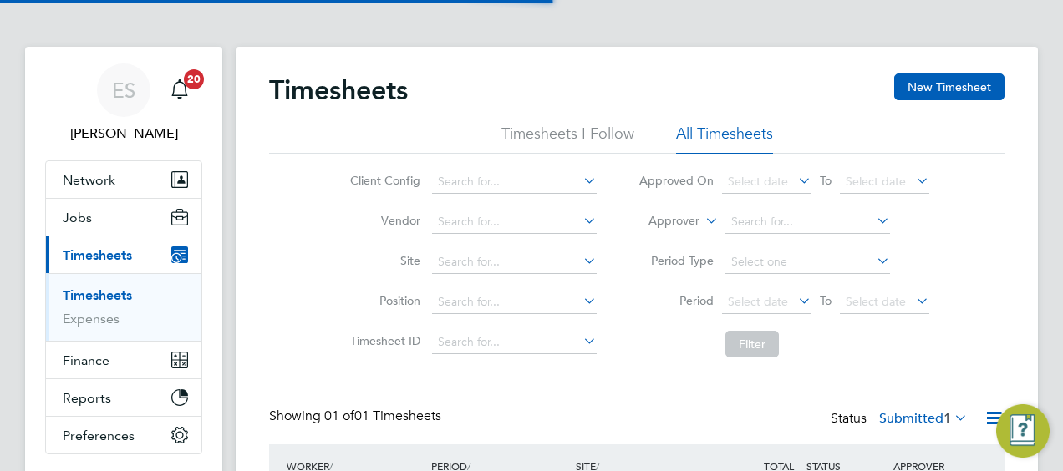
scroll to position [42, 145]
click at [648, 368] on div "Timesheets New Timesheet Timesheets I Follow All Timesheets Client Config Vendo…" at bounding box center [636, 323] width 735 height 498
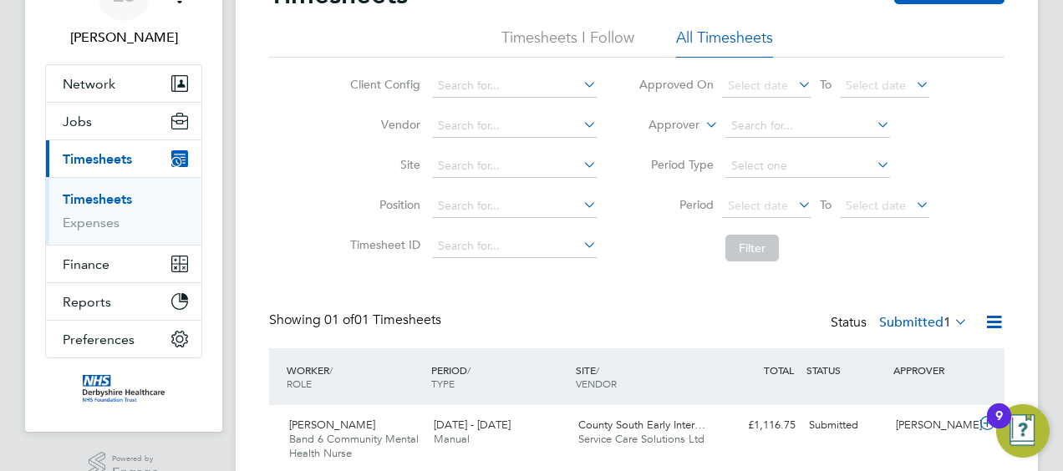
scroll to position [159, 0]
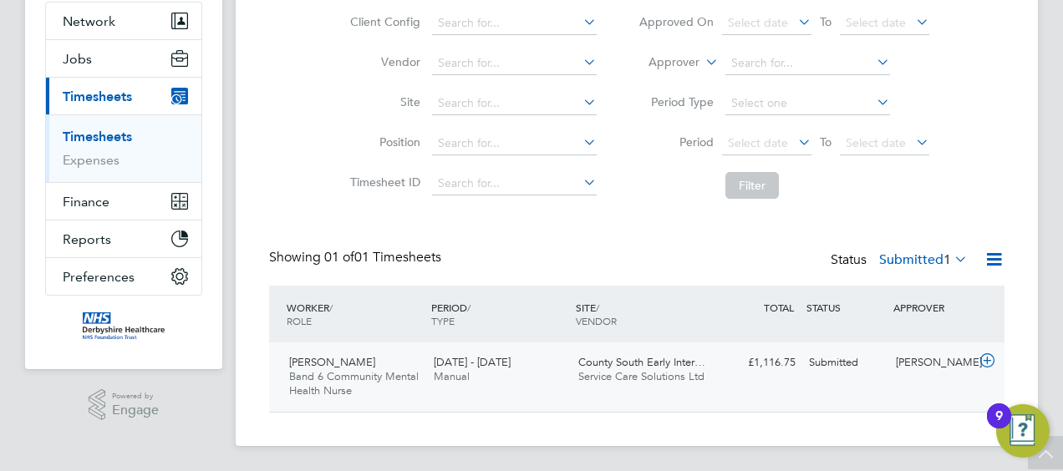
click at [620, 379] on span "Service Care Solutions Ltd" at bounding box center [641, 376] width 126 height 14
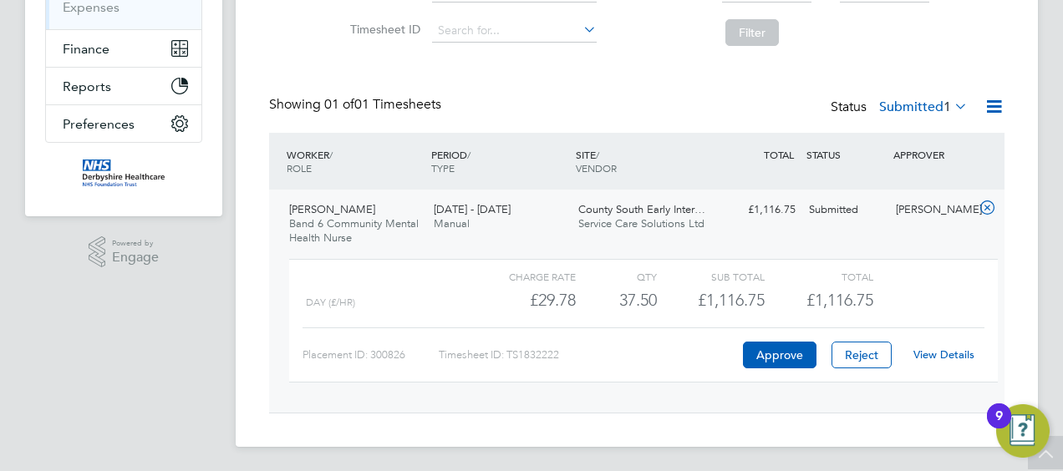
scroll to position [312, 0]
click at [949, 344] on div "View Details" at bounding box center [943, 354] width 82 height 27
click at [945, 349] on link "View Details" at bounding box center [943, 354] width 61 height 14
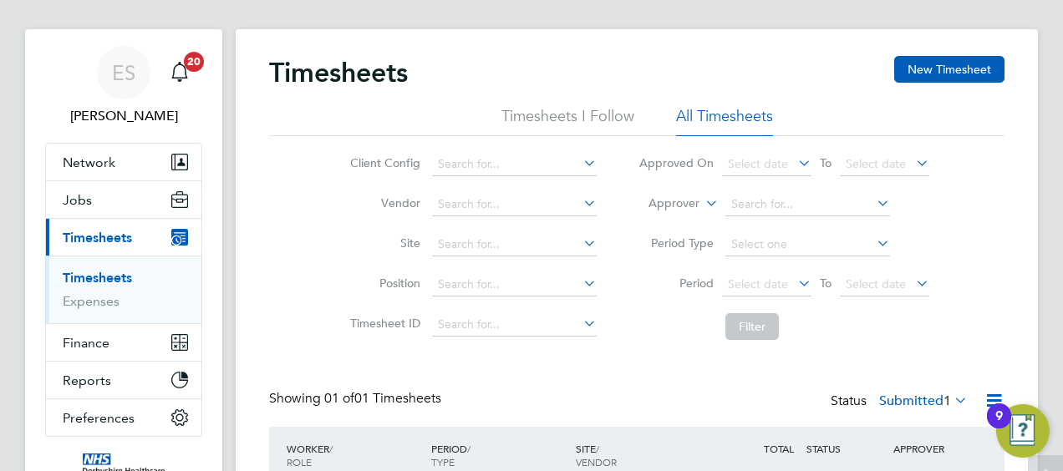
scroll to position [0, 0]
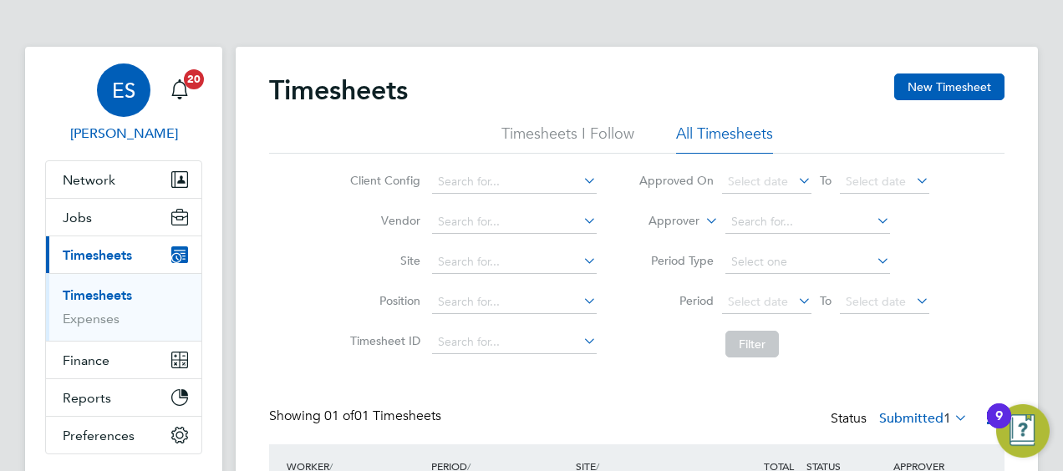
click at [79, 100] on link "ES Ellie Sillis" at bounding box center [123, 103] width 157 height 80
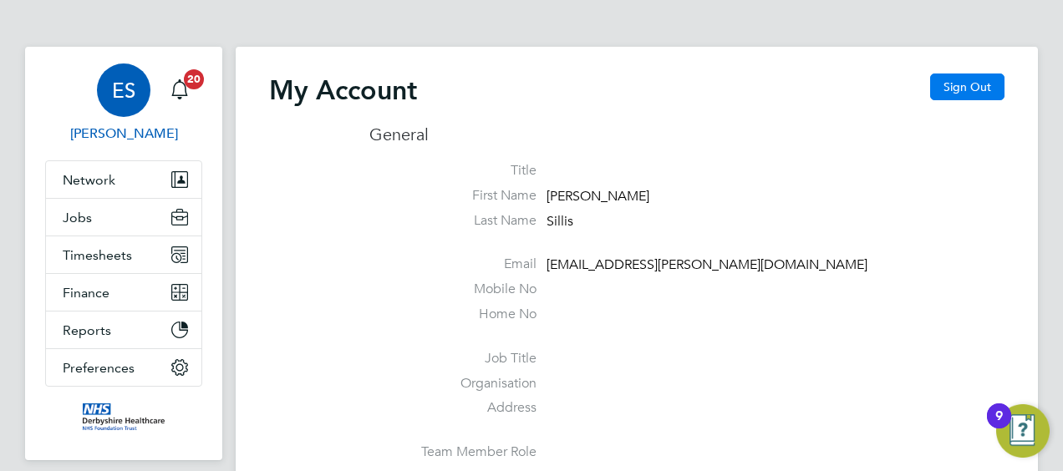
click at [959, 82] on button "Sign Out" at bounding box center [967, 87] width 74 height 27
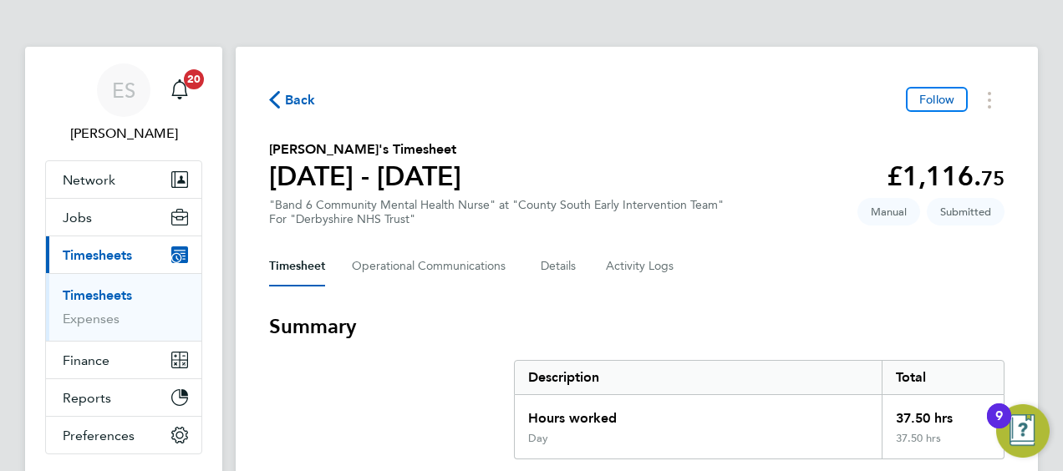
click at [673, 170] on section "[PERSON_NAME]'s Timesheet [DATE] - [DATE] £1,116. 75 "Band 6 Community Mental H…" at bounding box center [636, 183] width 735 height 87
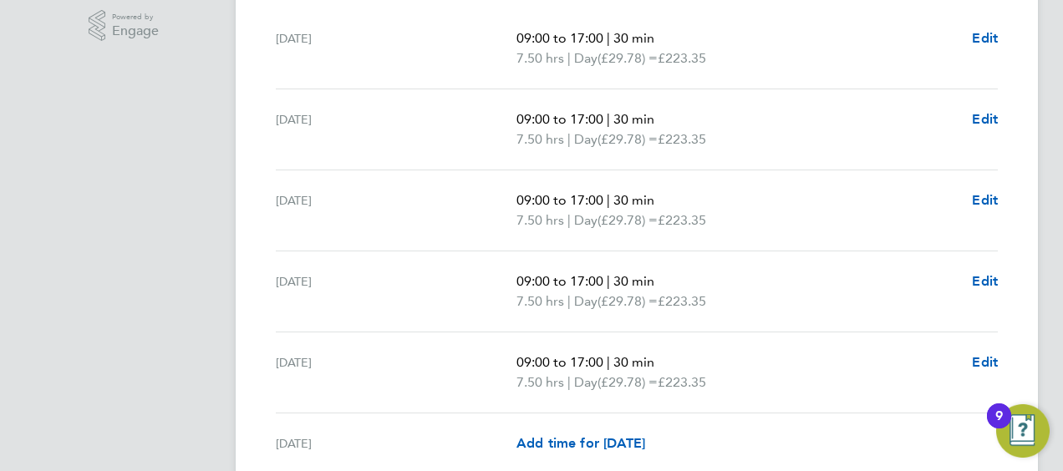
scroll to position [535, 0]
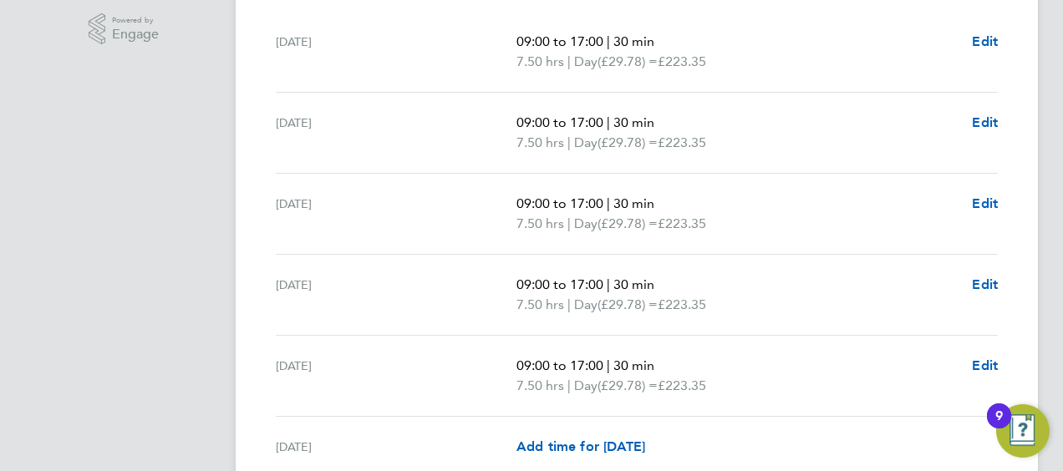
click at [728, 137] on p "7.50 hrs | Day (£29.78) = £223.35" at bounding box center [737, 143] width 442 height 20
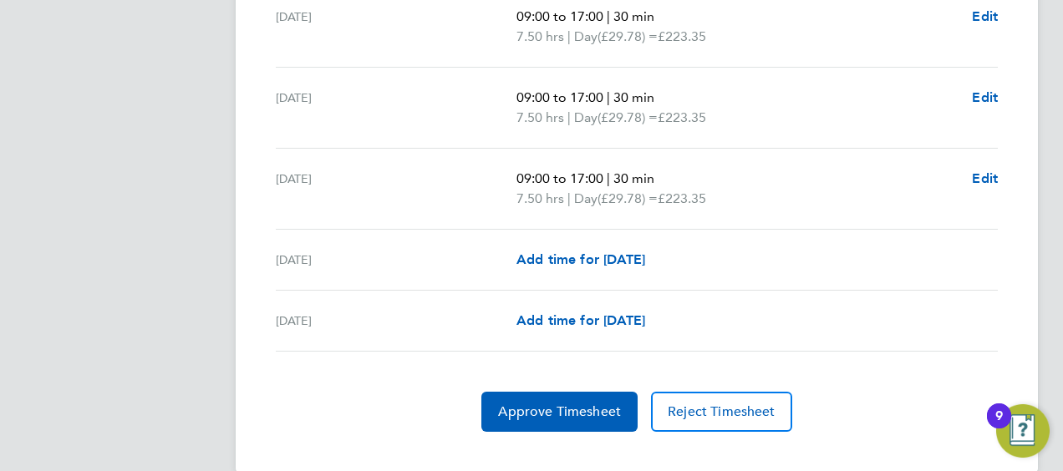
scroll to position [746, 0]
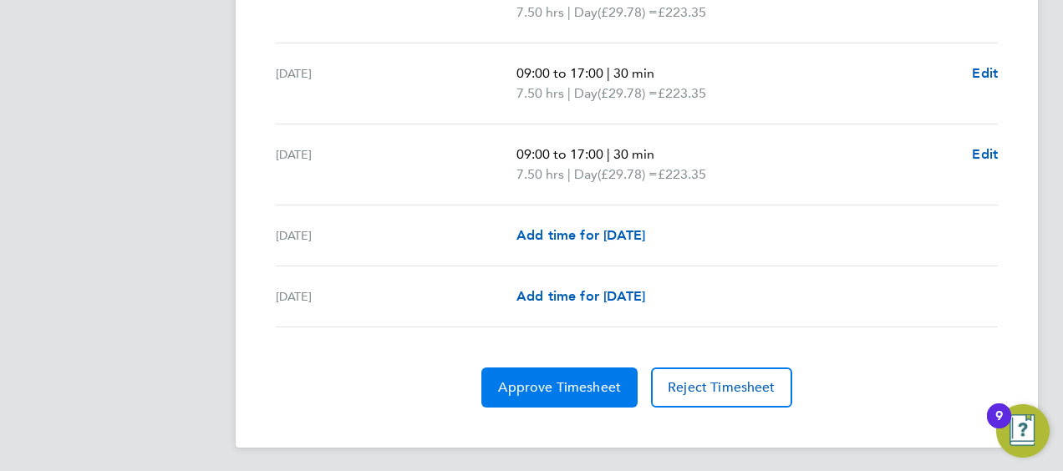
click at [567, 388] on span "Approve Timesheet" at bounding box center [559, 387] width 123 height 17
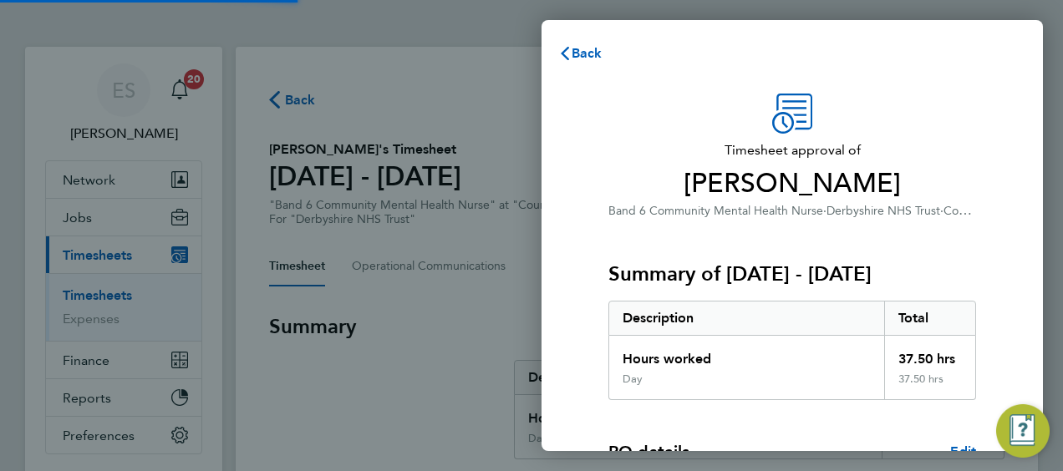
click at [720, 353] on div "Hours worked" at bounding box center [746, 354] width 275 height 37
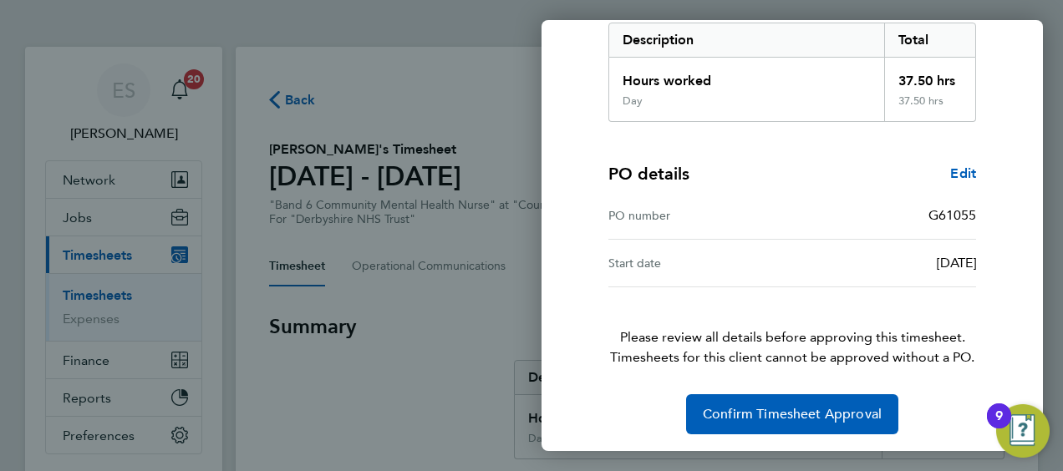
scroll to position [280, 0]
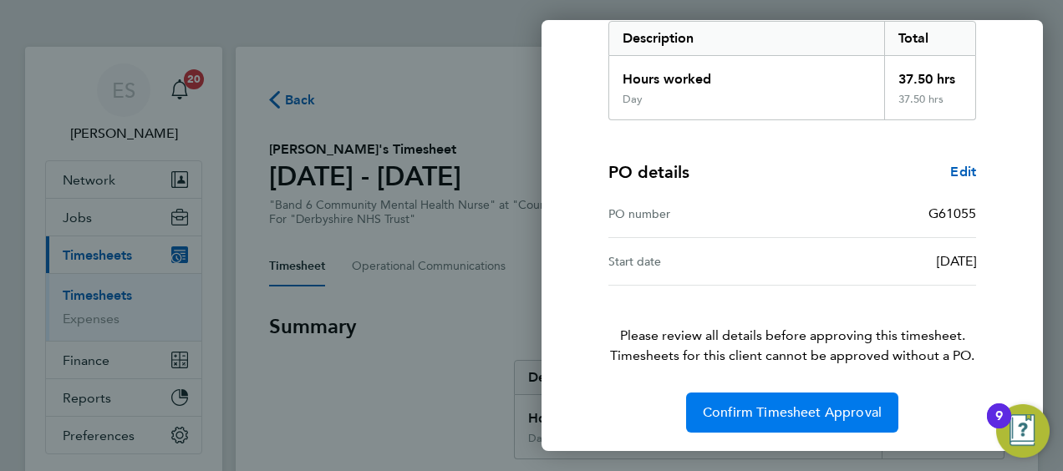
click at [748, 419] on button "Confirm Timesheet Approval" at bounding box center [792, 413] width 212 height 40
